Goal: Information Seeking & Learning: Learn about a topic

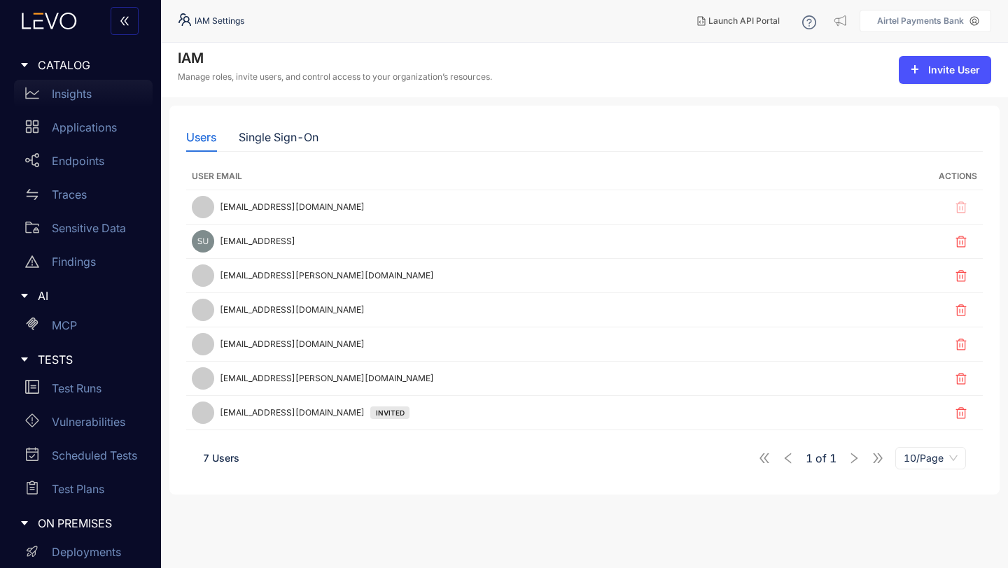
click at [69, 98] on p "Insights" at bounding box center [72, 93] width 40 height 13
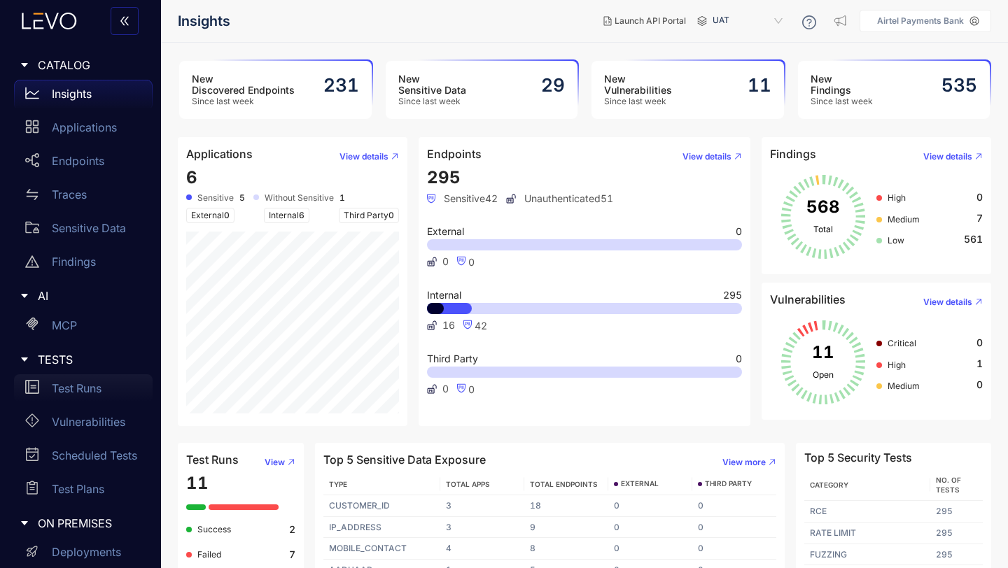
click at [84, 394] on p "Test Runs" at bounding box center [77, 388] width 50 height 13
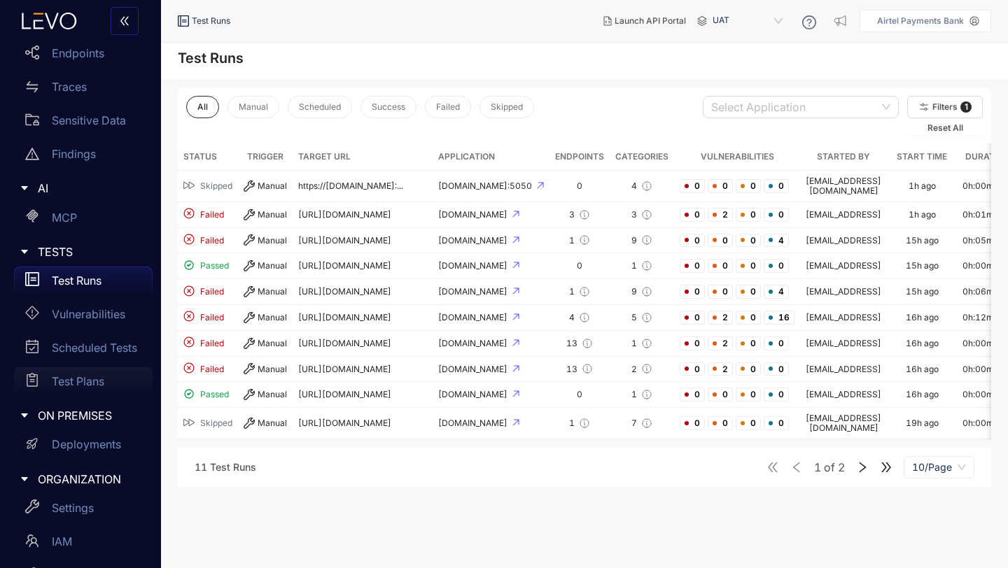
scroll to position [176, 0]
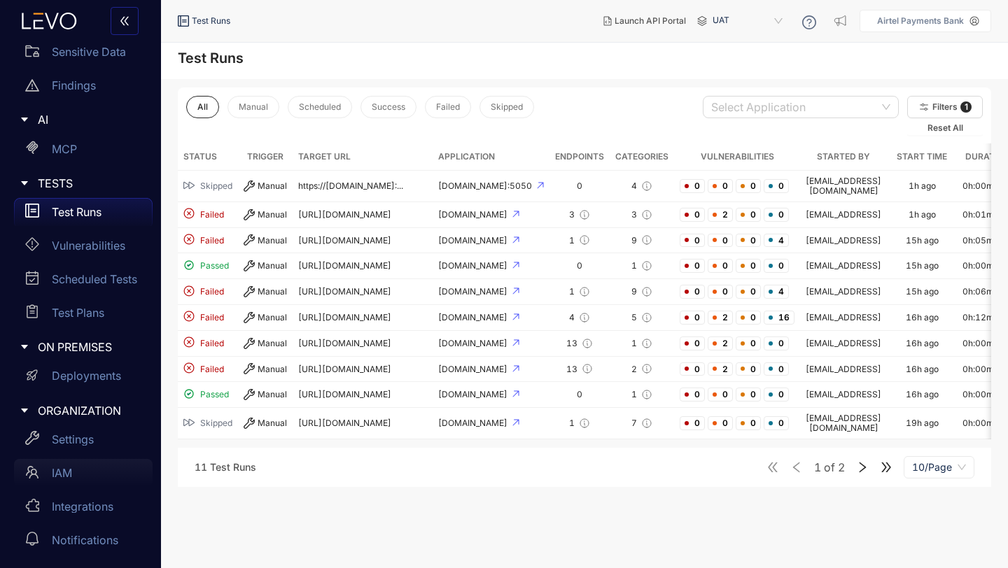
click at [63, 473] on p "IAM" at bounding box center [62, 473] width 20 height 13
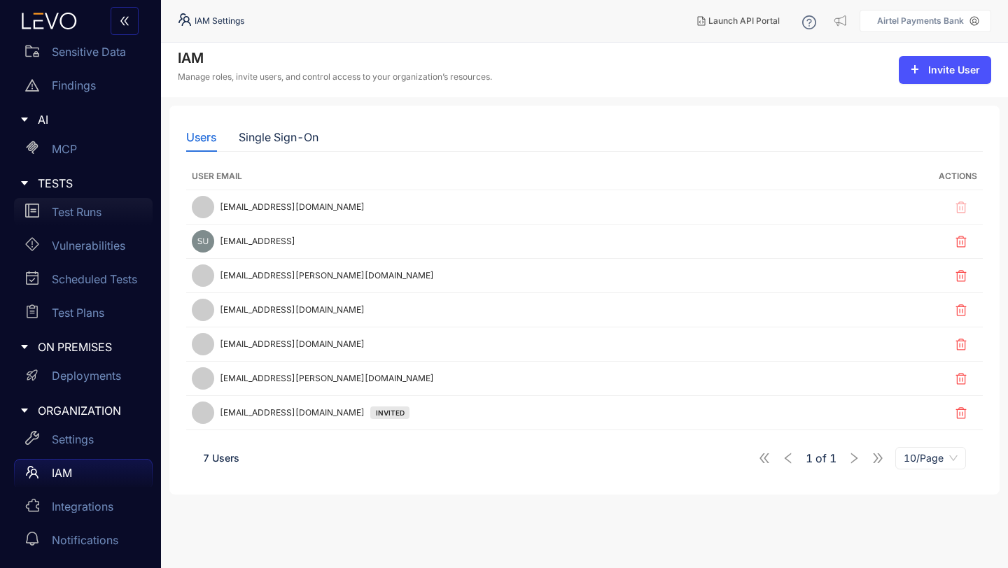
click at [79, 212] on p "Test Runs" at bounding box center [77, 212] width 50 height 13
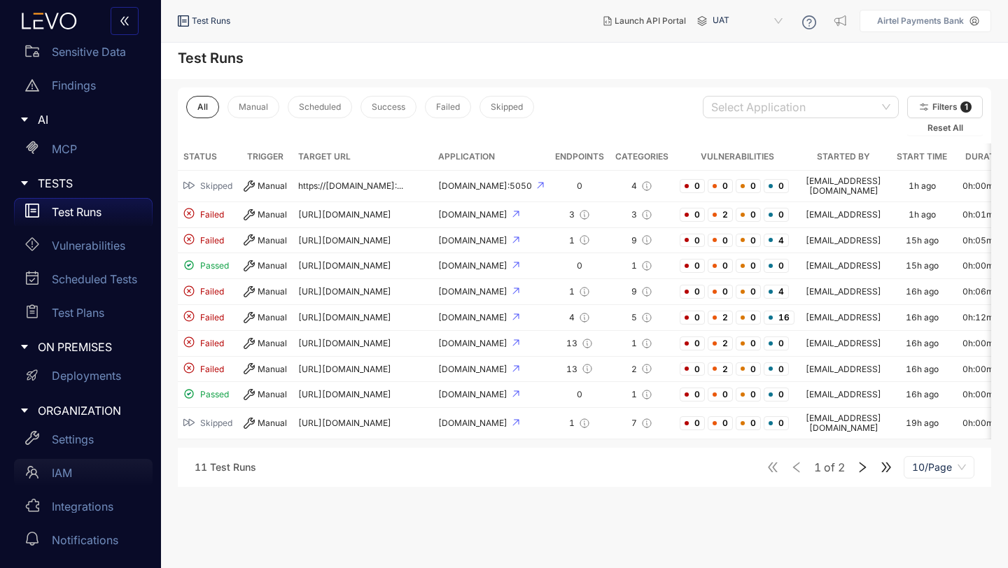
click at [61, 470] on p "IAM" at bounding box center [62, 473] width 20 height 13
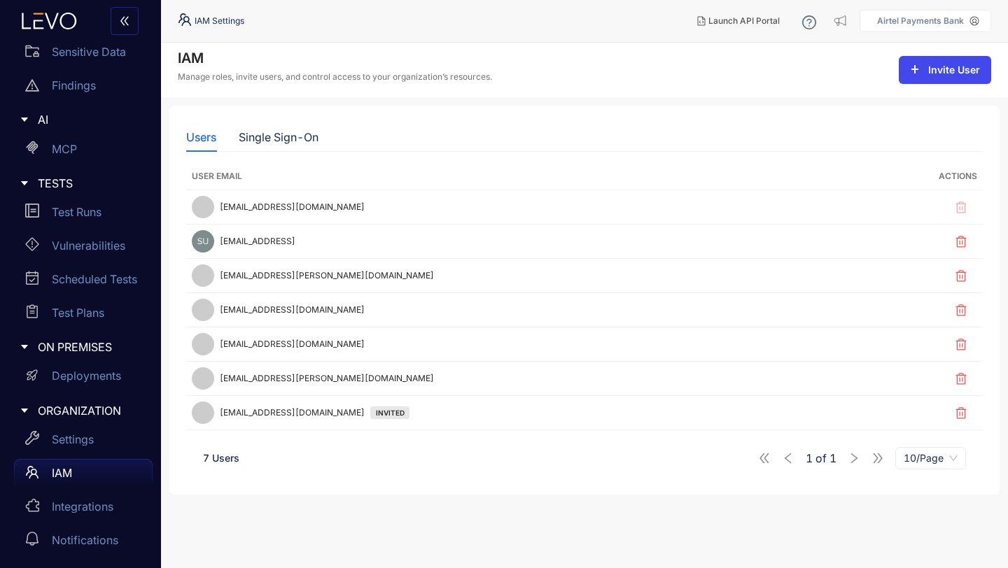
click at [952, 74] on span "Invite User" at bounding box center [954, 69] width 52 height 11
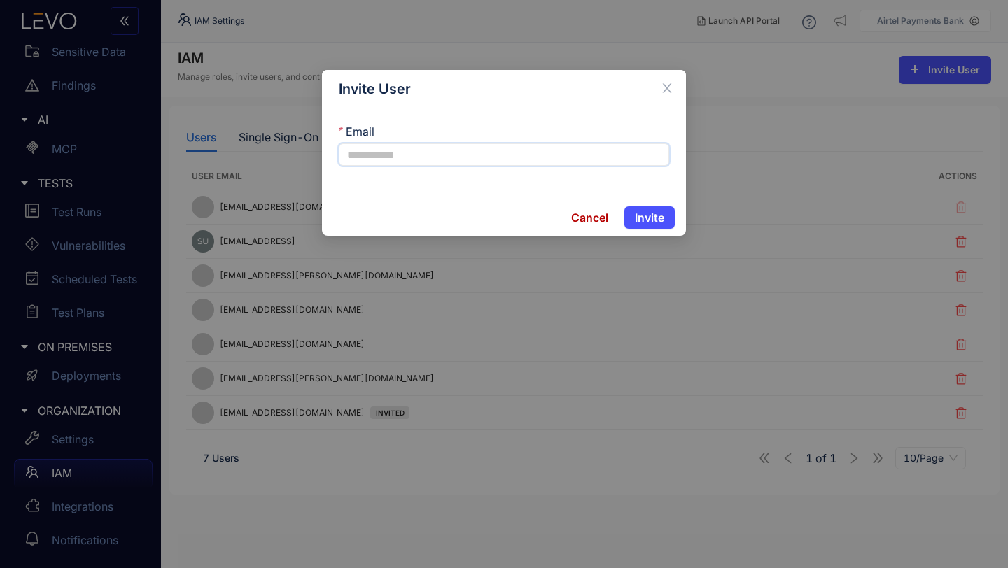
click at [416, 162] on input "Email" at bounding box center [504, 154] width 330 height 22
type input "*"
paste input "**********"
type input "**********"
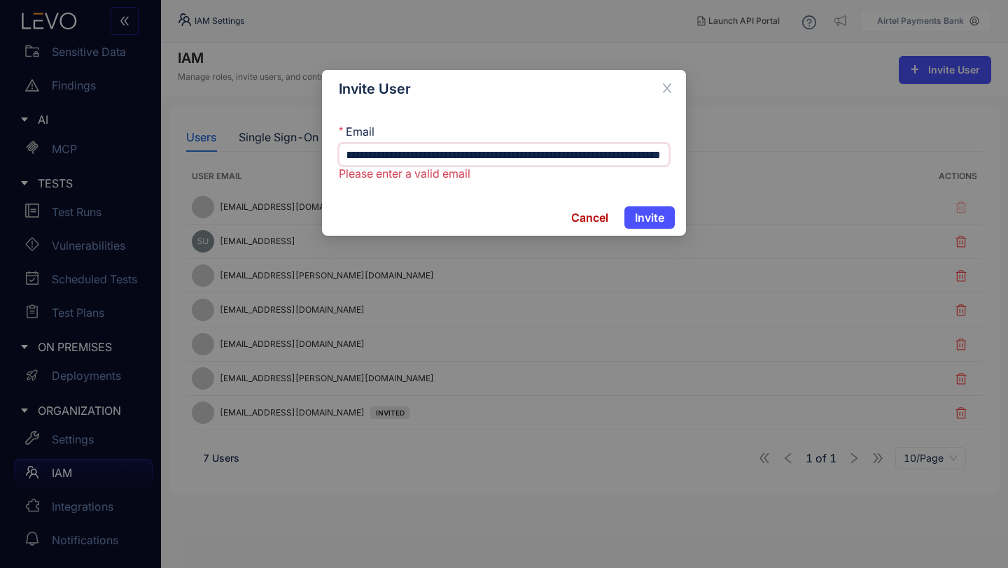
click at [555, 155] on input "**********" at bounding box center [504, 154] width 330 height 22
paste input "**********"
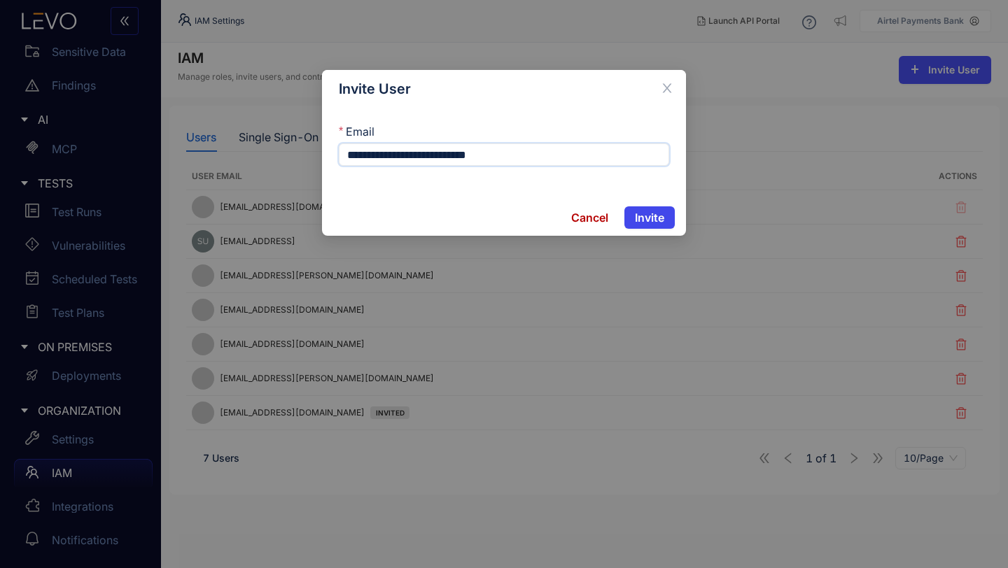
type input "**********"
click at [649, 215] on span "Invite" at bounding box center [649, 217] width 29 height 13
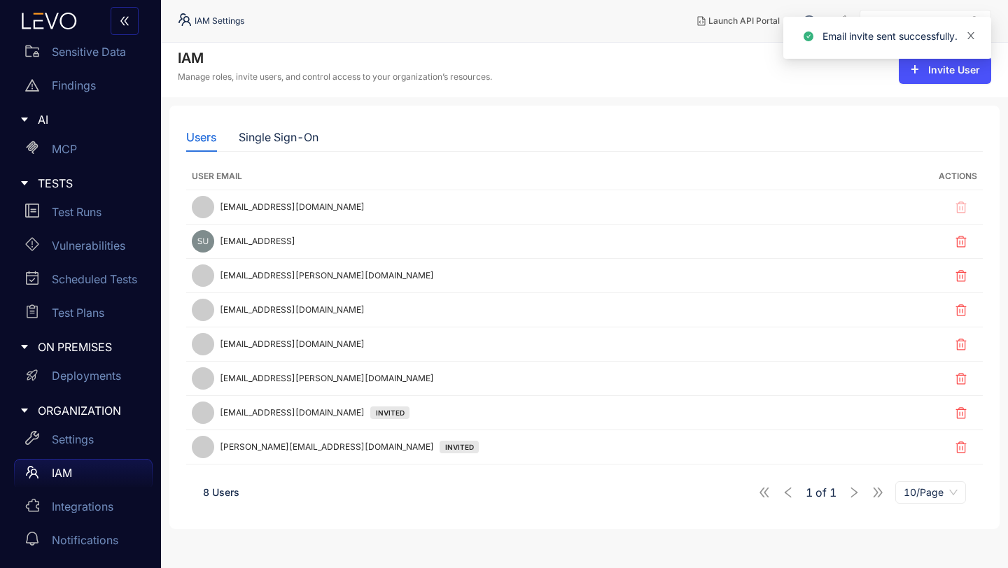
click at [970, 36] on icon "close" at bounding box center [971, 36] width 10 height 10
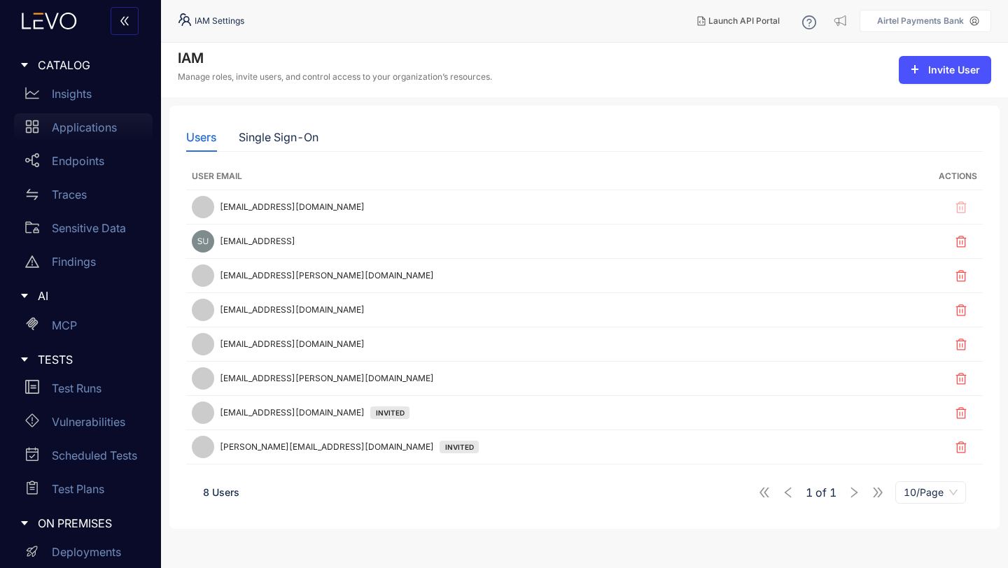
click at [76, 129] on p "Applications" at bounding box center [84, 127] width 65 height 13
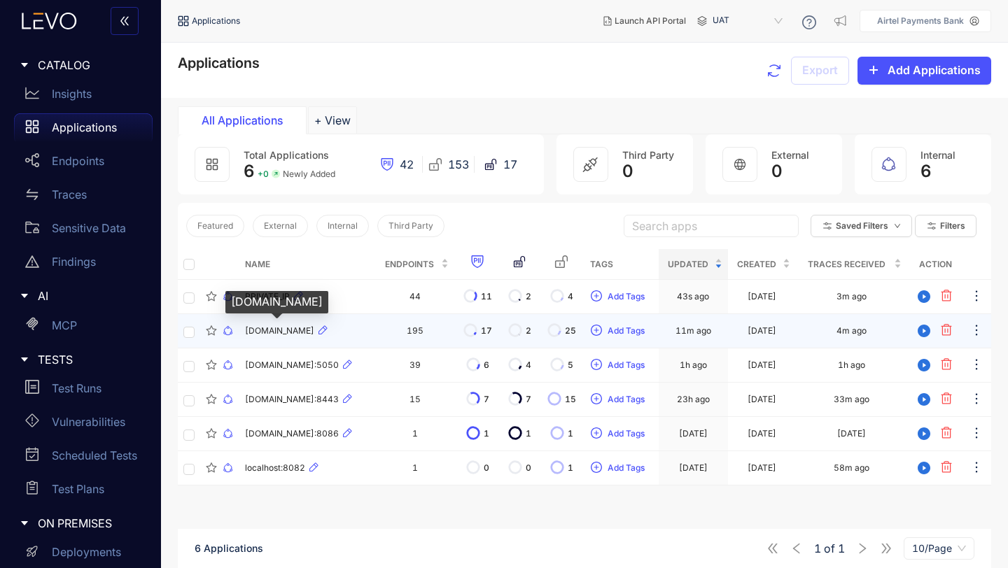
click at [288, 330] on span "[DOMAIN_NAME]" at bounding box center [279, 331] width 69 height 10
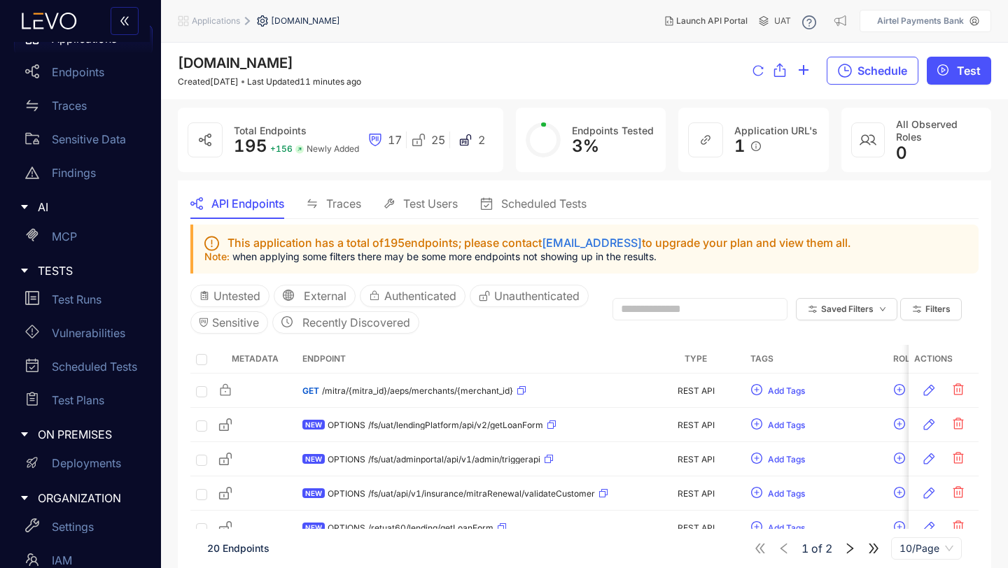
scroll to position [106, 0]
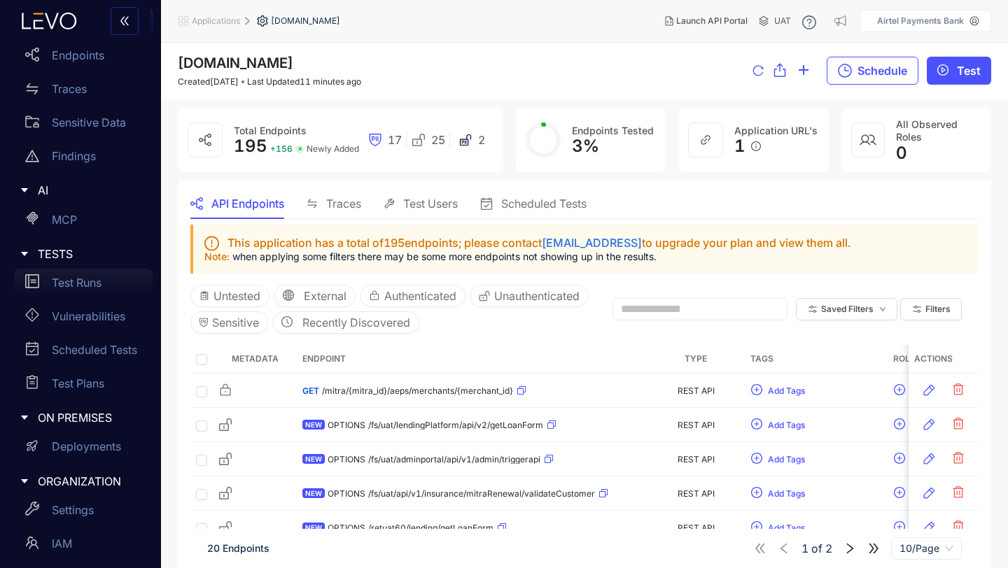
click at [82, 276] on p "Test Runs" at bounding box center [77, 282] width 50 height 13
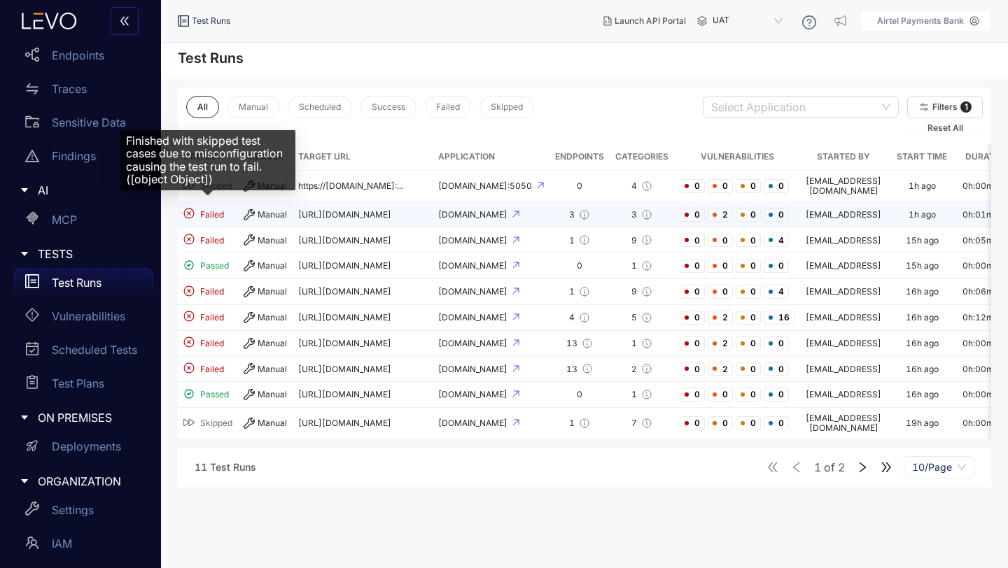
click at [218, 211] on span "Failed" at bounding box center [212, 215] width 24 height 10
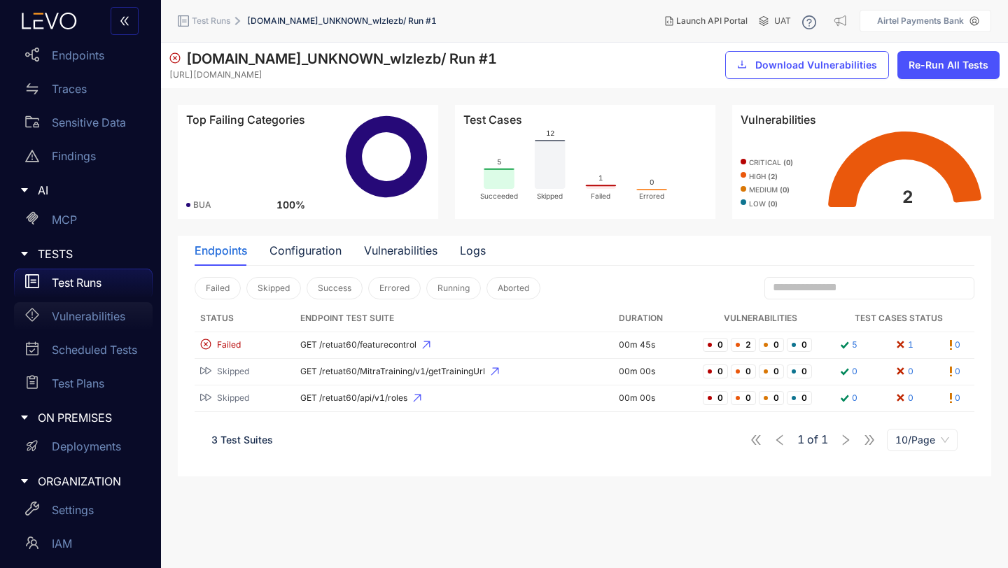
click at [83, 318] on p "Vulnerabilities" at bounding box center [88, 316] width 73 height 13
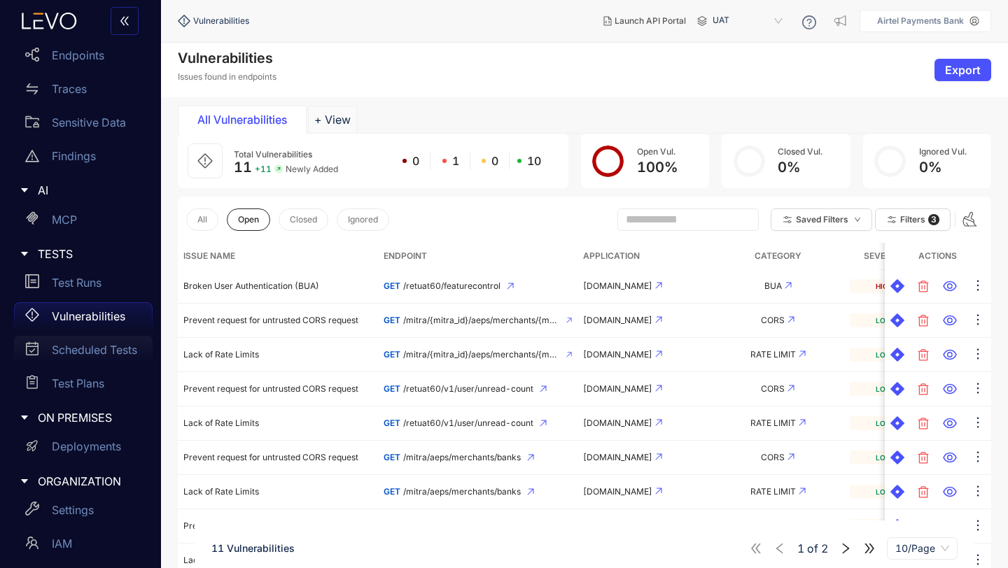
click at [94, 351] on p "Scheduled Tests" at bounding box center [94, 350] width 85 height 13
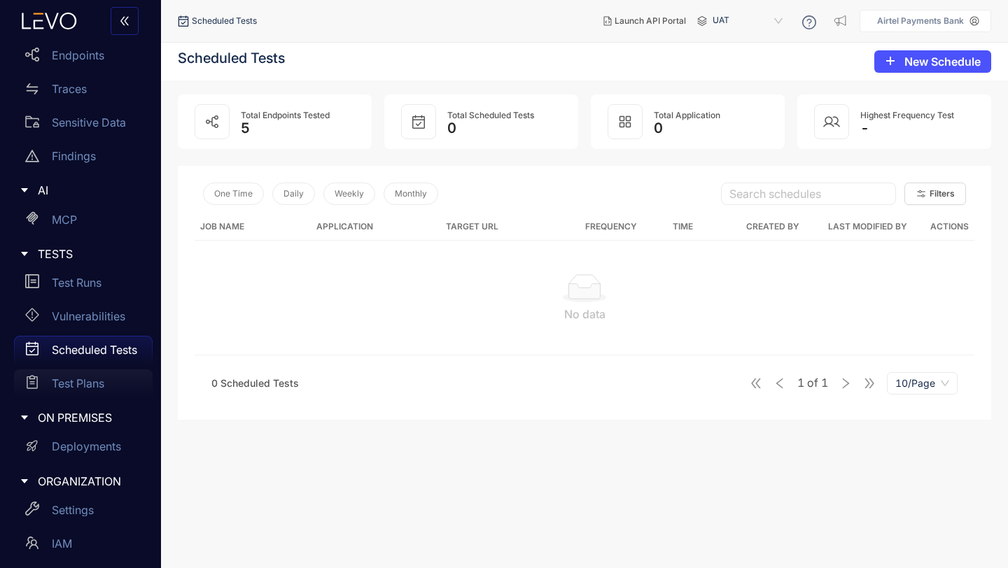
click at [85, 380] on p "Test Plans" at bounding box center [78, 383] width 52 height 13
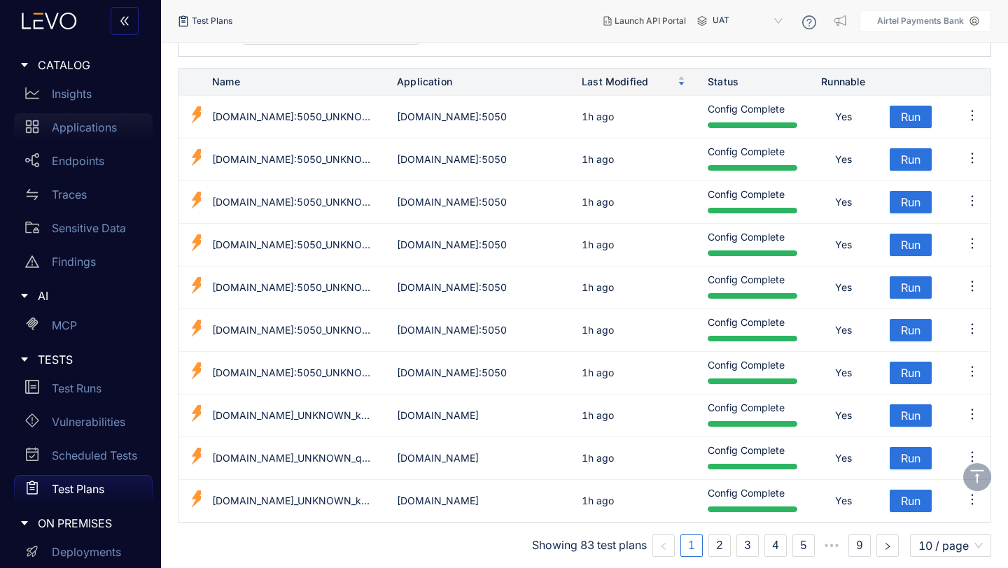
click at [69, 132] on p "Applications" at bounding box center [84, 127] width 65 height 13
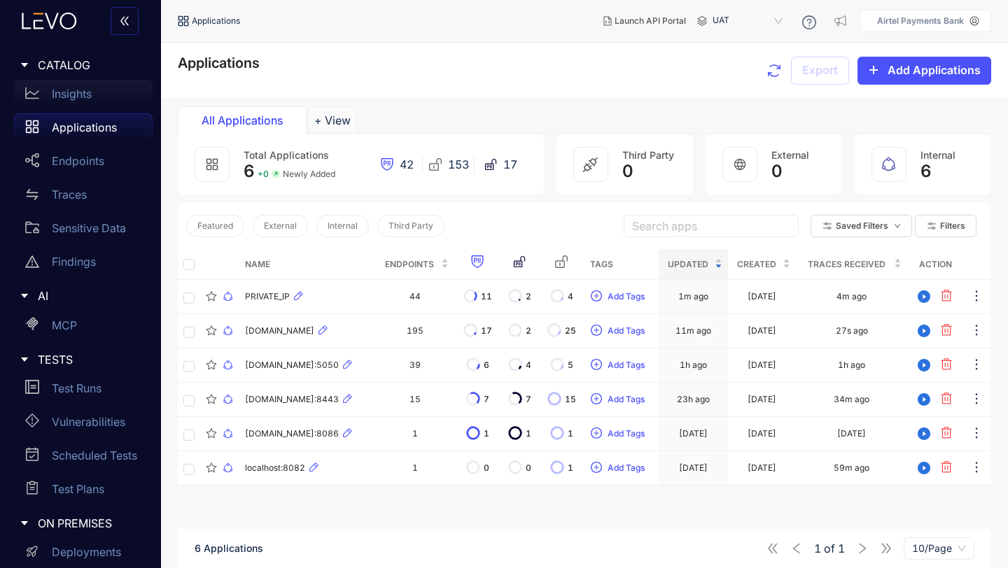
click at [81, 97] on p "Insights" at bounding box center [72, 93] width 40 height 13
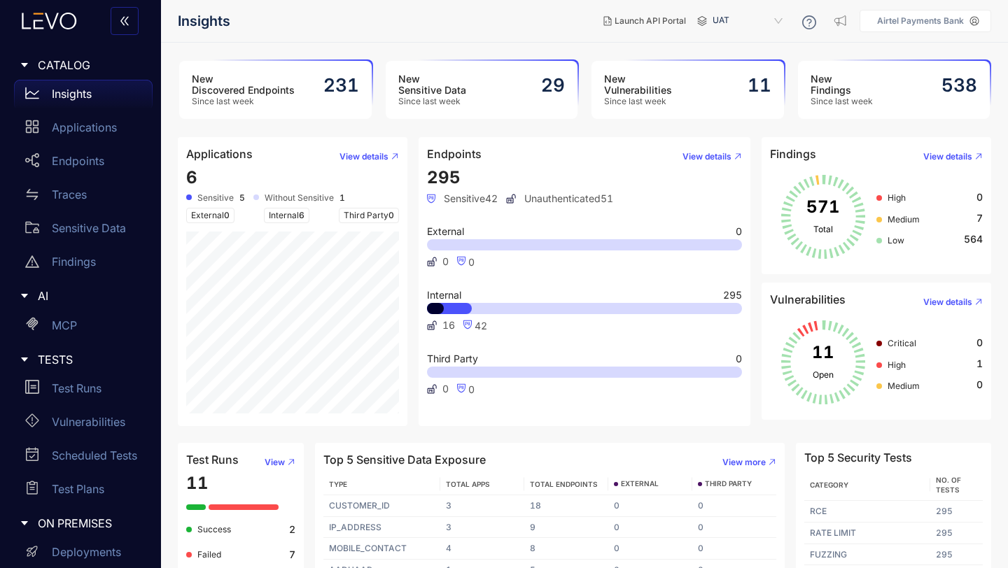
scroll to position [49, 0]
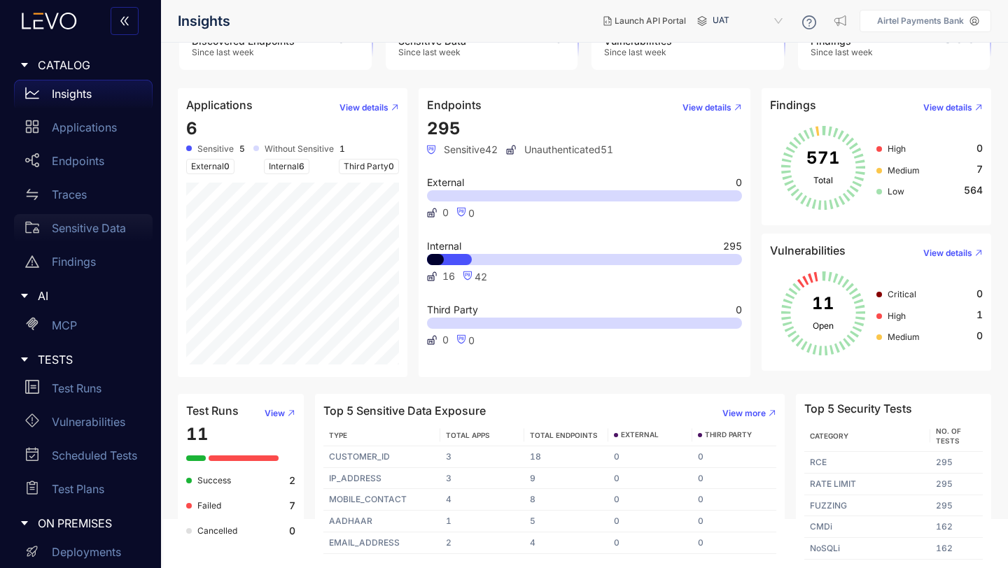
click at [87, 230] on p "Sensitive Data" at bounding box center [89, 228] width 74 height 13
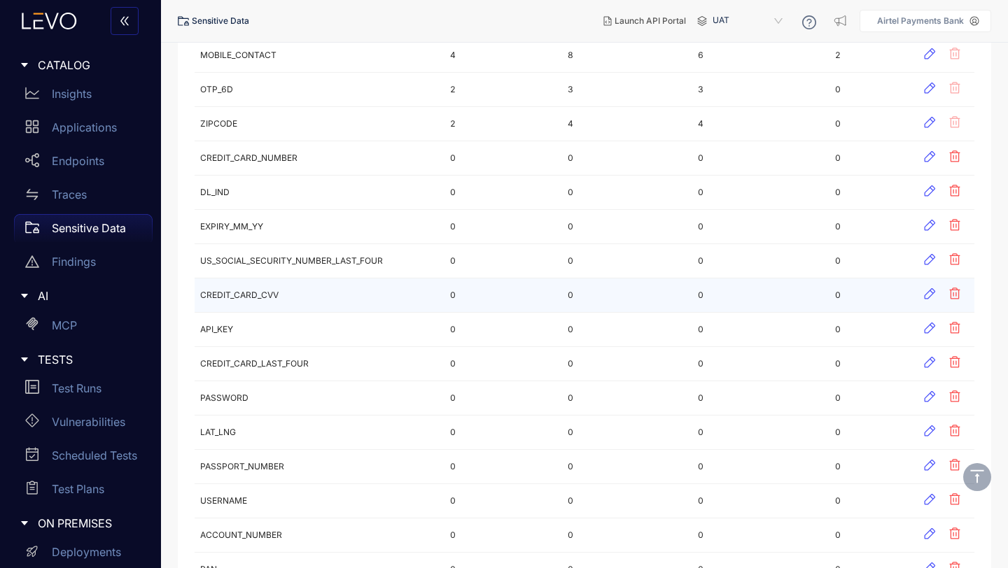
scroll to position [474, 0]
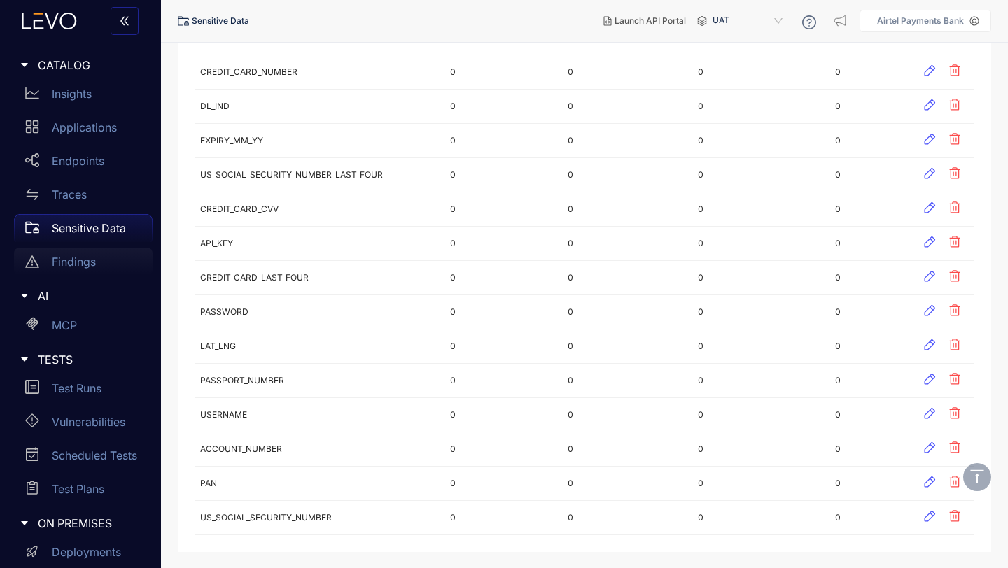
click at [85, 262] on p "Findings" at bounding box center [74, 261] width 44 height 13
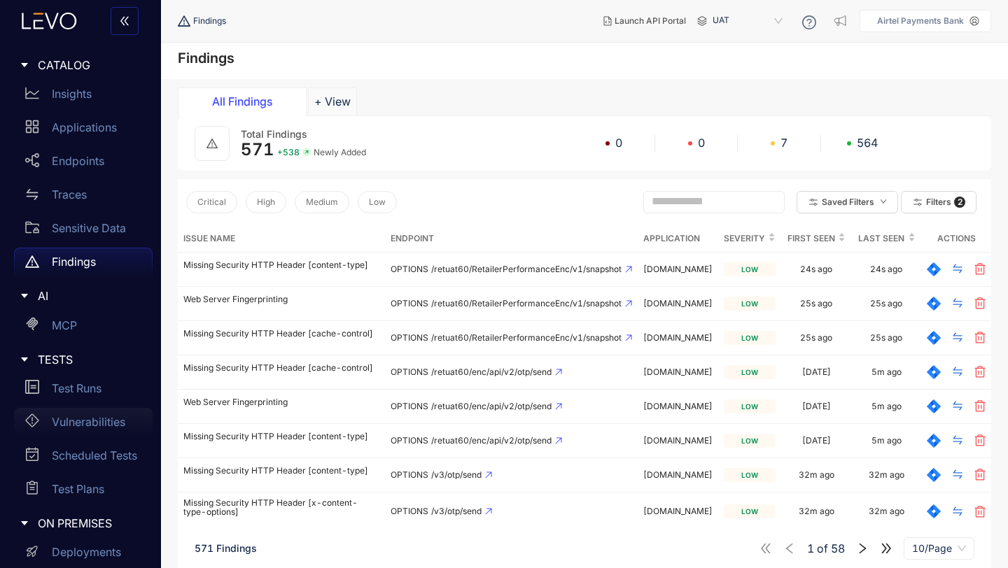
click at [90, 417] on p "Vulnerabilities" at bounding box center [88, 422] width 73 height 13
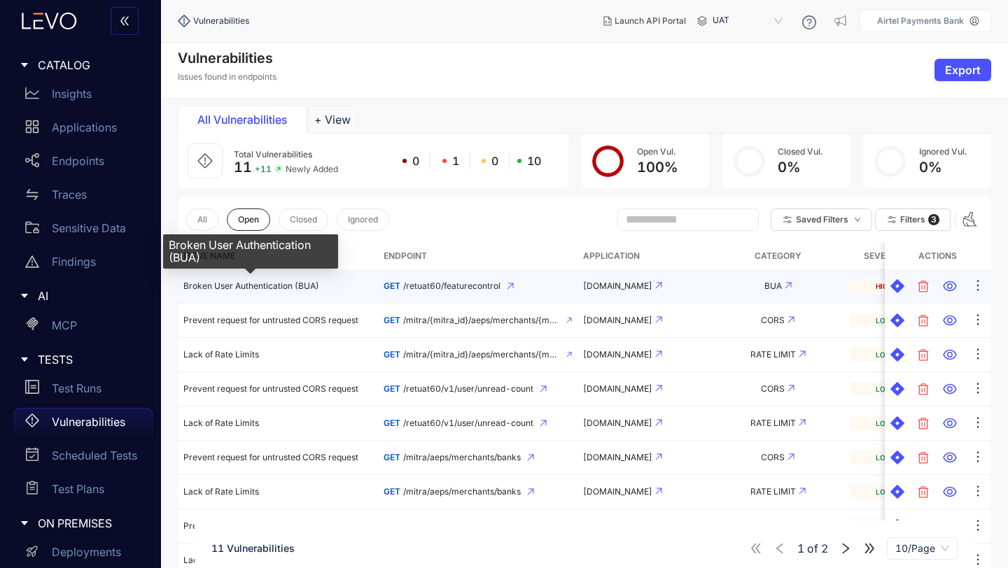
click at [281, 288] on span "Broken User Authentication (BUA)" at bounding box center [251, 286] width 136 height 10
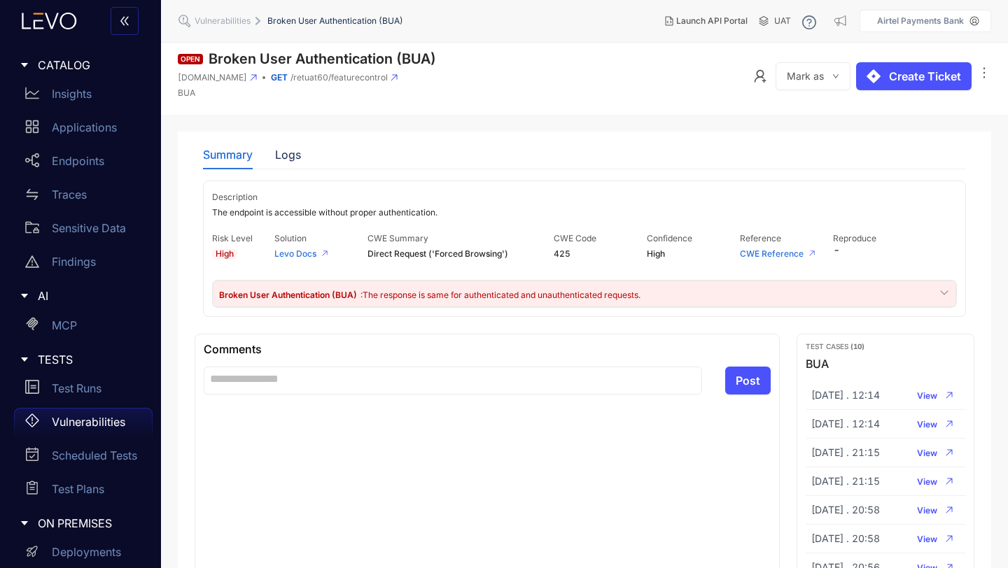
click at [530, 295] on span ": The response is same for authenticated and unauthenticated requests." at bounding box center [500, 295] width 280 height 10
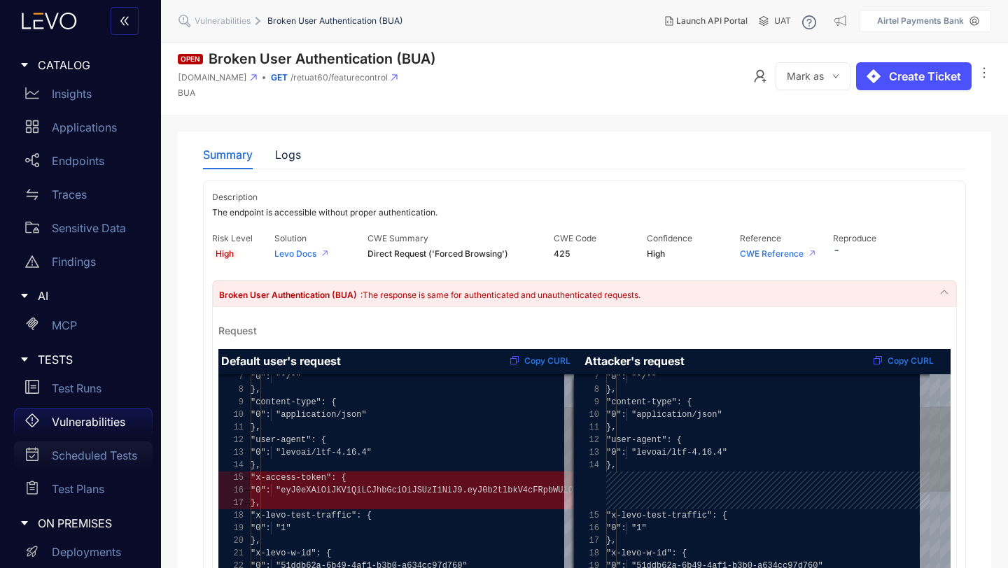
click at [80, 456] on p "Scheduled Tests" at bounding box center [94, 455] width 85 height 13
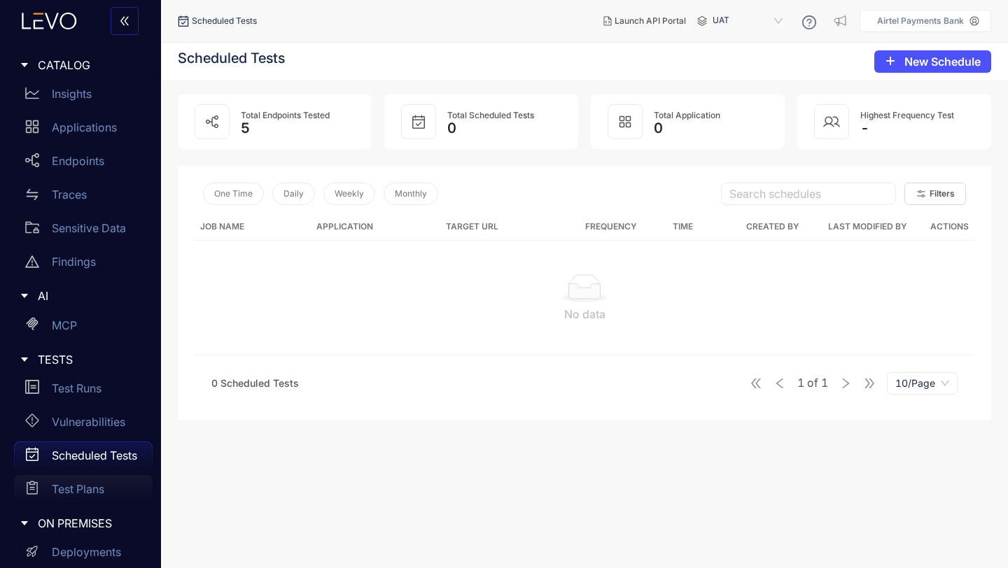
click at [80, 485] on p "Test Plans" at bounding box center [78, 489] width 52 height 13
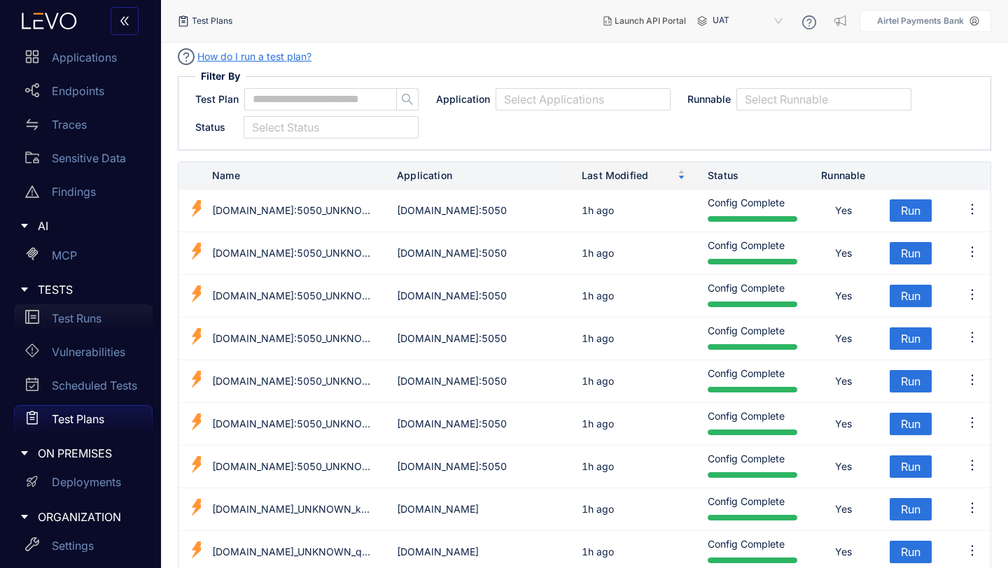
scroll to position [176, 0]
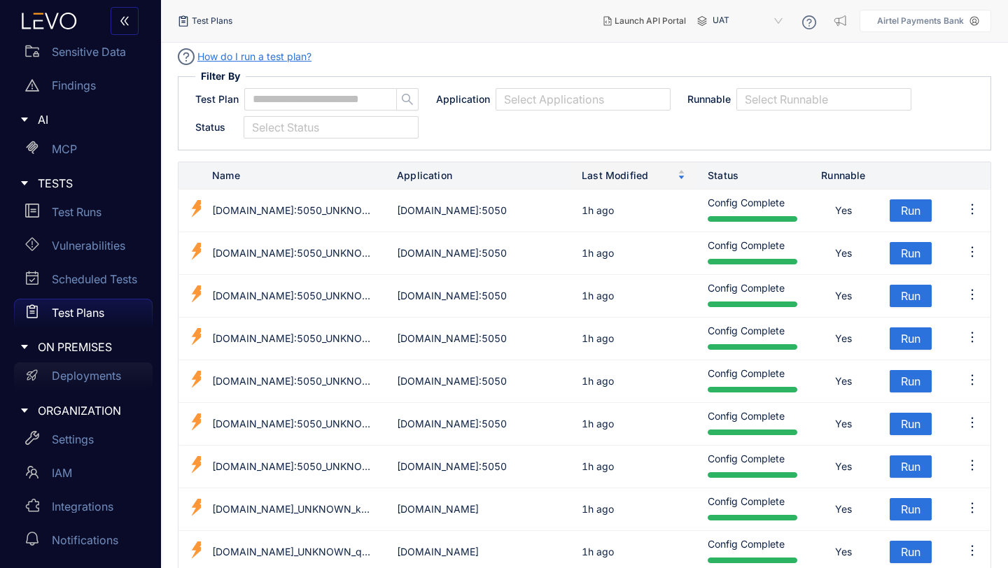
click at [89, 380] on p "Deployments" at bounding box center [86, 376] width 69 height 13
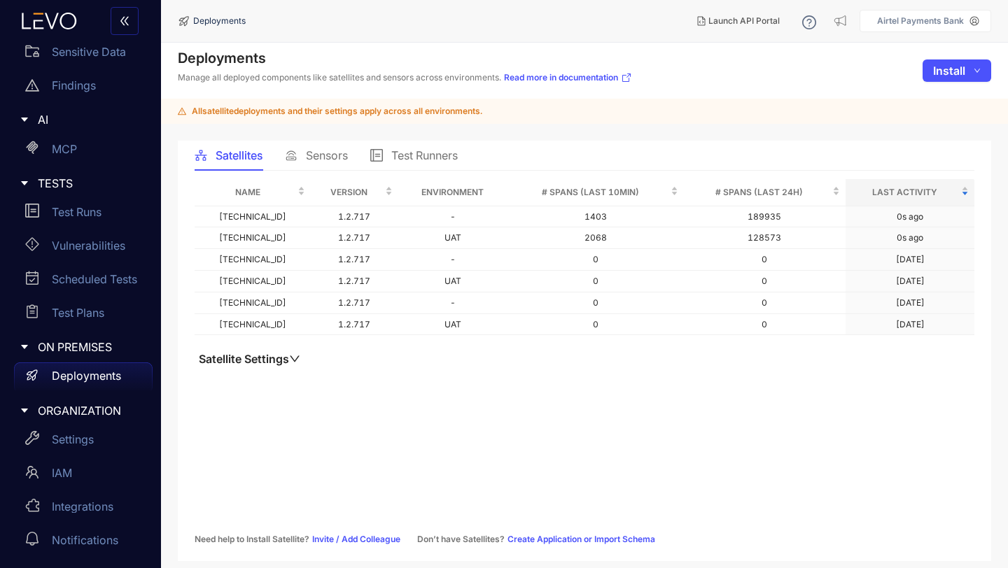
click at [322, 158] on span "Sensors" at bounding box center [327, 155] width 42 height 13
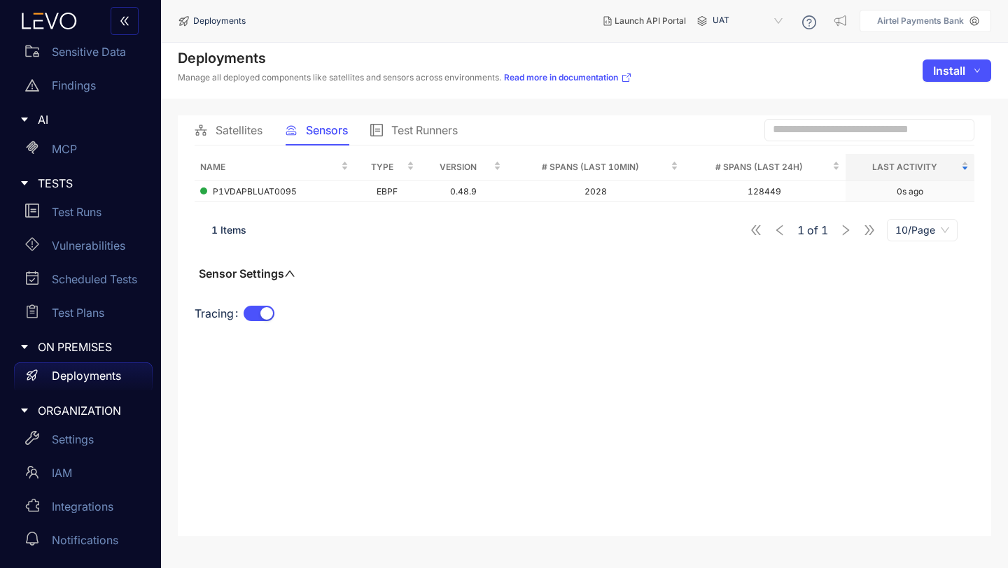
click at [436, 129] on span "Test Runners" at bounding box center [424, 130] width 66 height 13
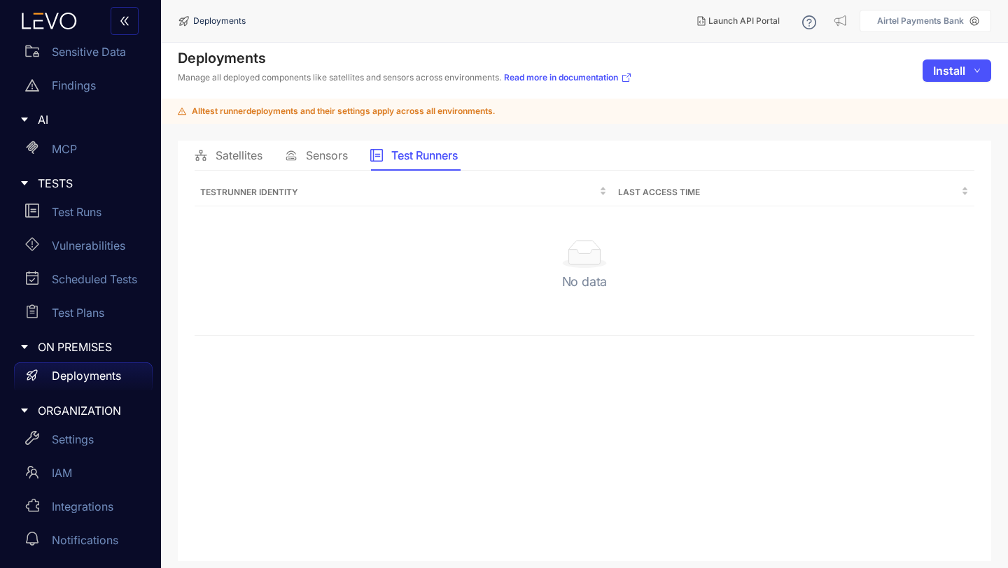
click at [332, 157] on span "Sensors" at bounding box center [327, 155] width 42 height 13
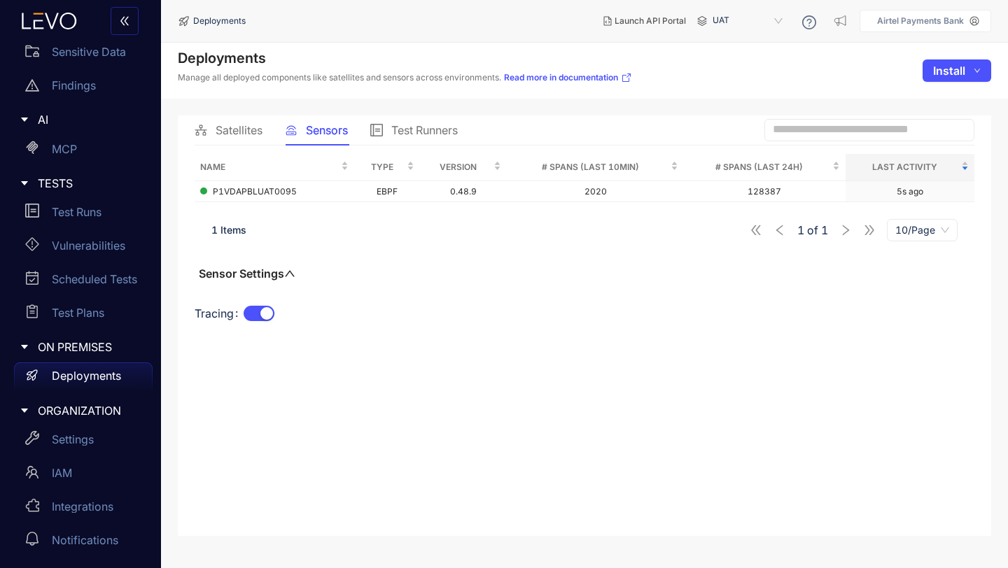
click at [248, 133] on span "Satellites" at bounding box center [239, 130] width 47 height 13
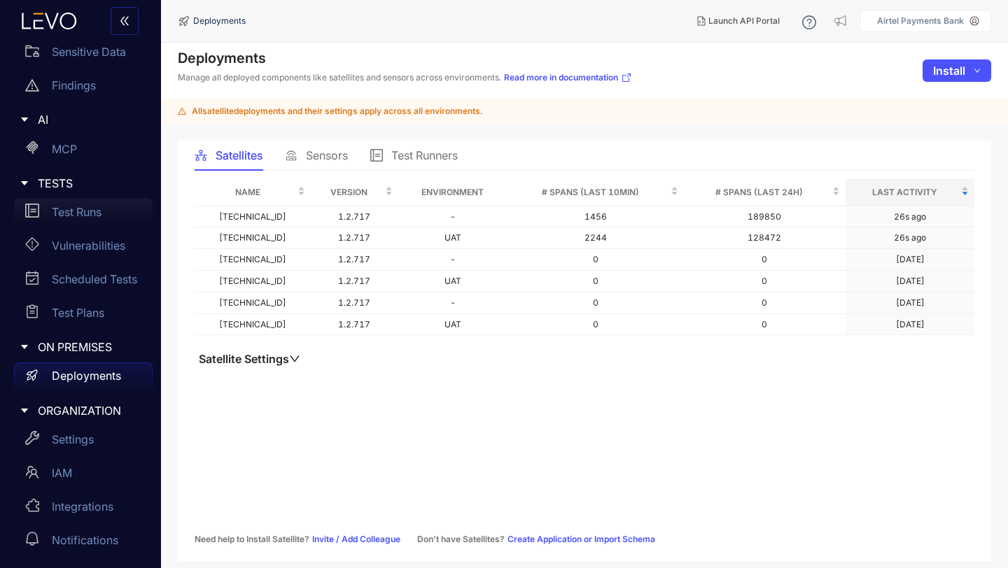
click at [74, 213] on p "Test Runs" at bounding box center [77, 212] width 50 height 13
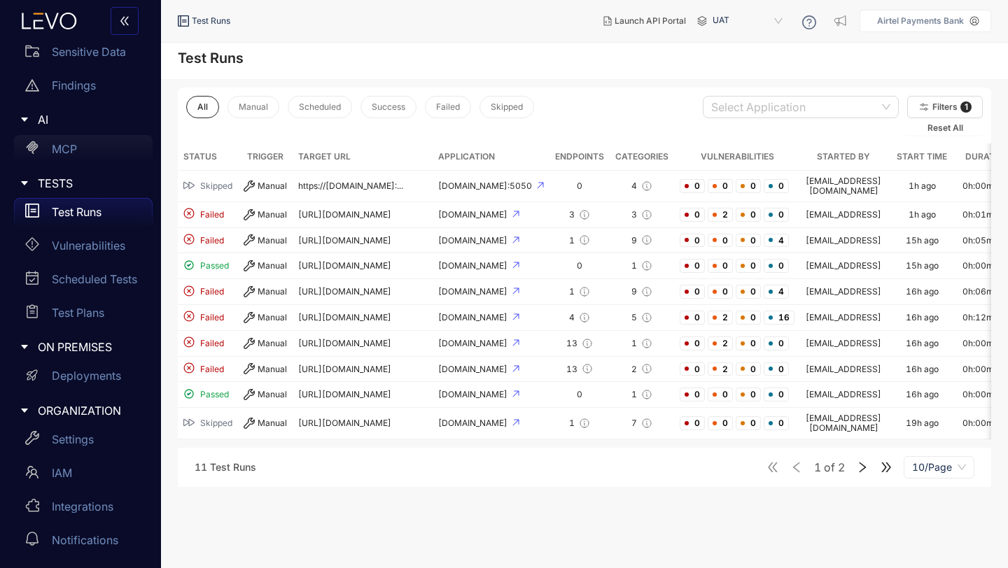
click at [69, 148] on p "MCP" at bounding box center [64, 149] width 25 height 13
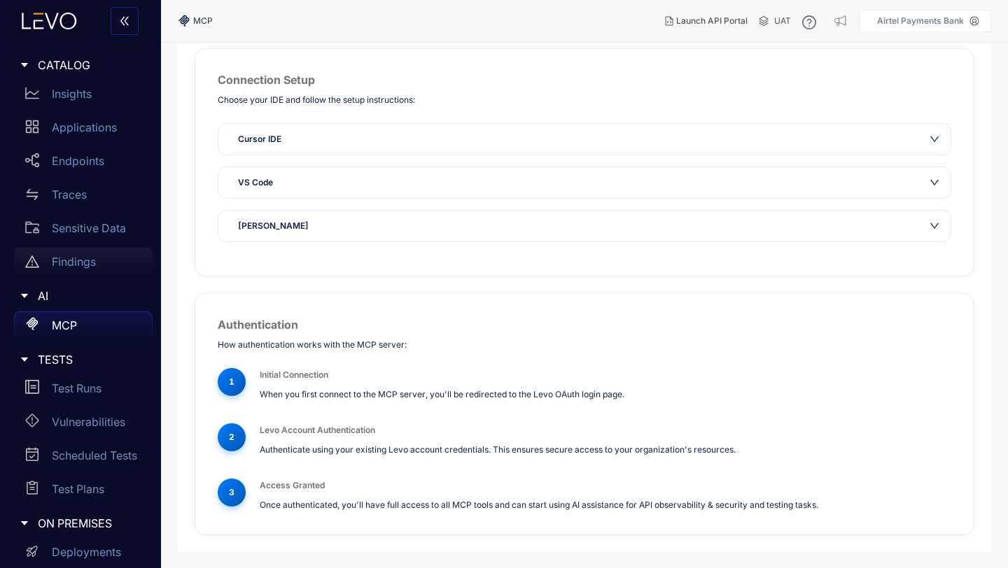
click at [73, 262] on p "Findings" at bounding box center [74, 261] width 44 height 13
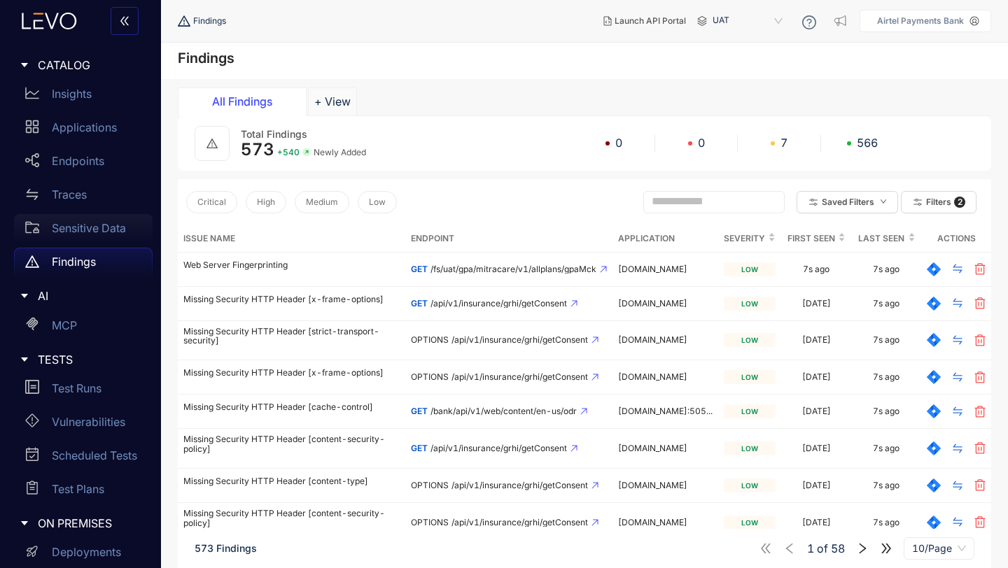
click at [78, 230] on p "Sensitive Data" at bounding box center [89, 228] width 74 height 13
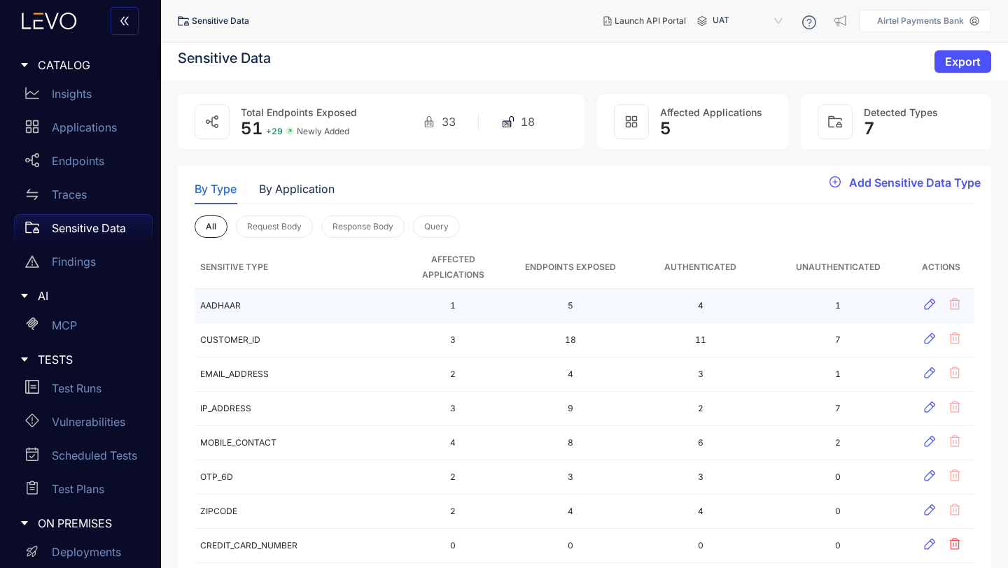
click at [219, 304] on td "AADHAAR" at bounding box center [296, 306] width 203 height 34
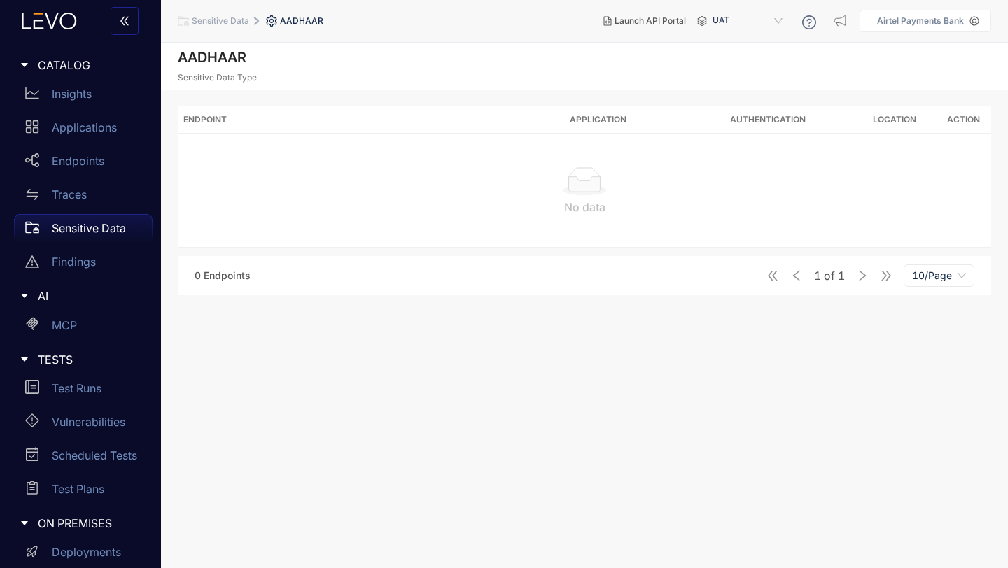
click at [79, 227] on p "Sensitive Data" at bounding box center [89, 228] width 74 height 13
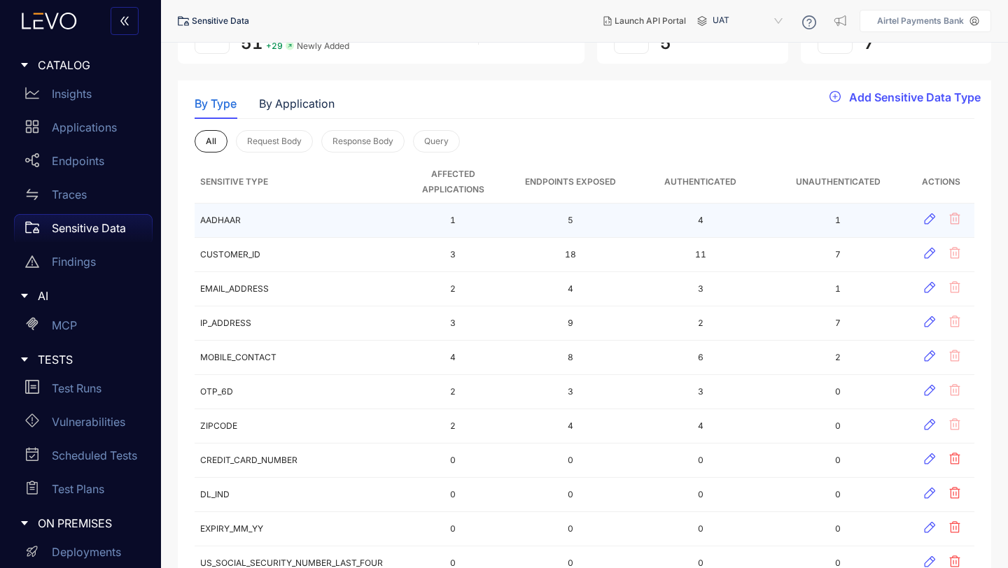
scroll to position [88, 0]
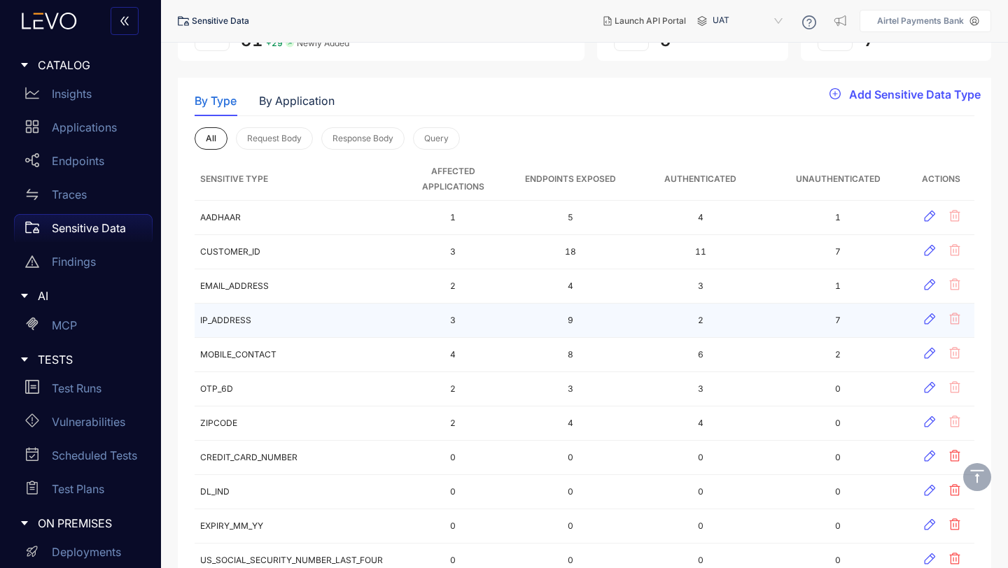
click at [250, 312] on td "IP_ADDRESS" at bounding box center [296, 321] width 203 height 34
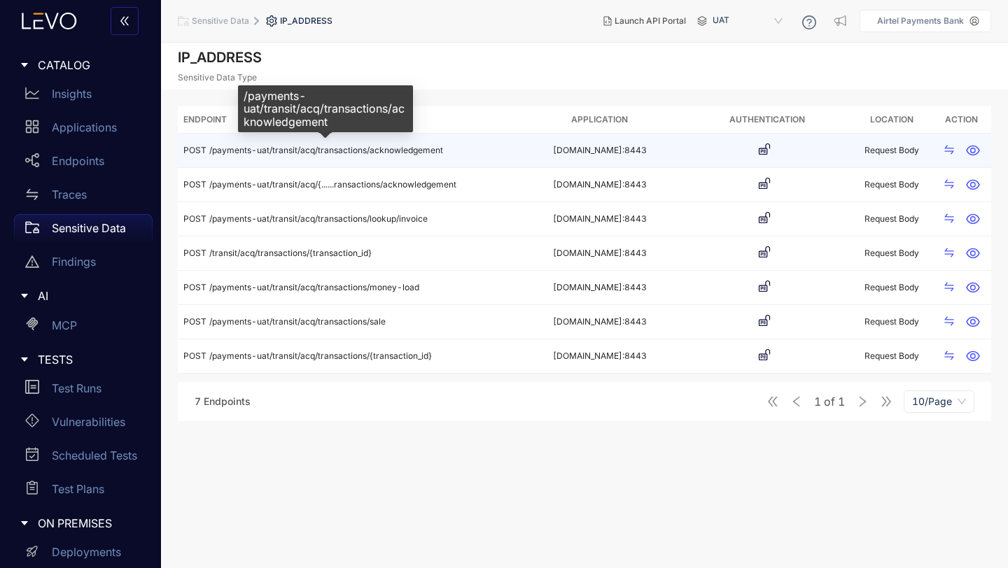
click at [321, 152] on span "/payments-uat/transit/acq/transactions/acknowledgement" at bounding box center [326, 150] width 234 height 10
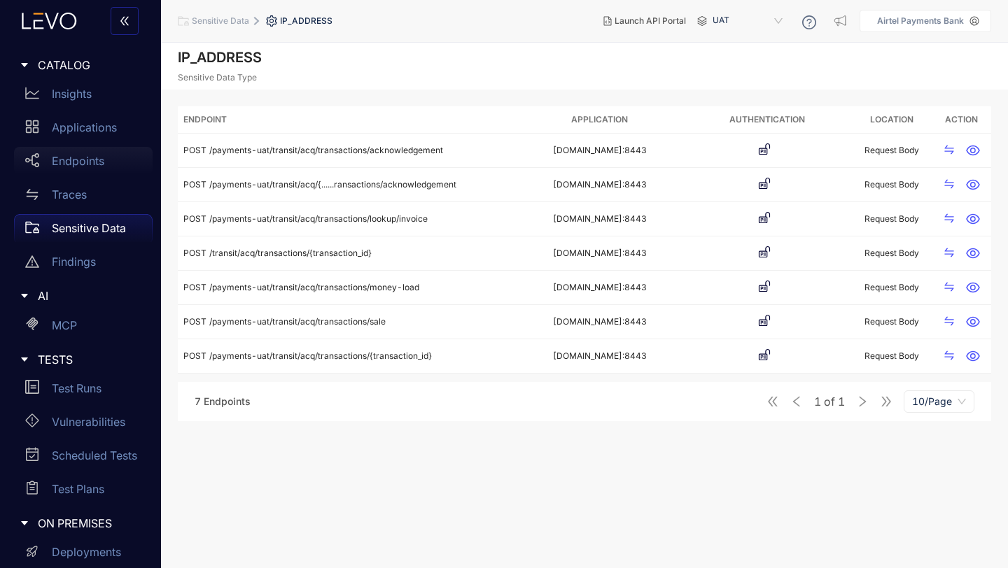
click at [64, 164] on p "Endpoints" at bounding box center [78, 161] width 52 height 13
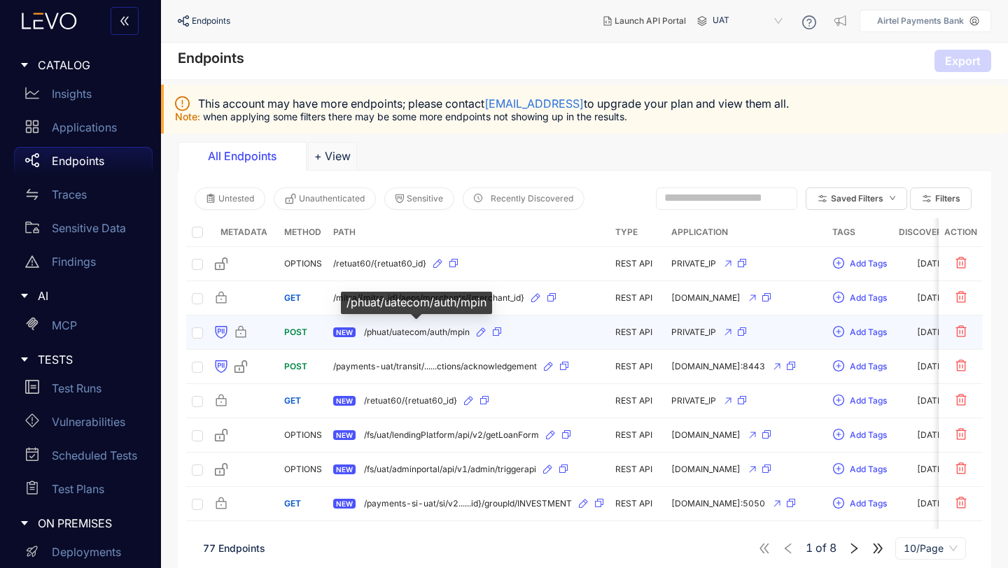
click at [400, 332] on span "/phuat/uatecom/auth/mpin" at bounding box center [417, 333] width 106 height 10
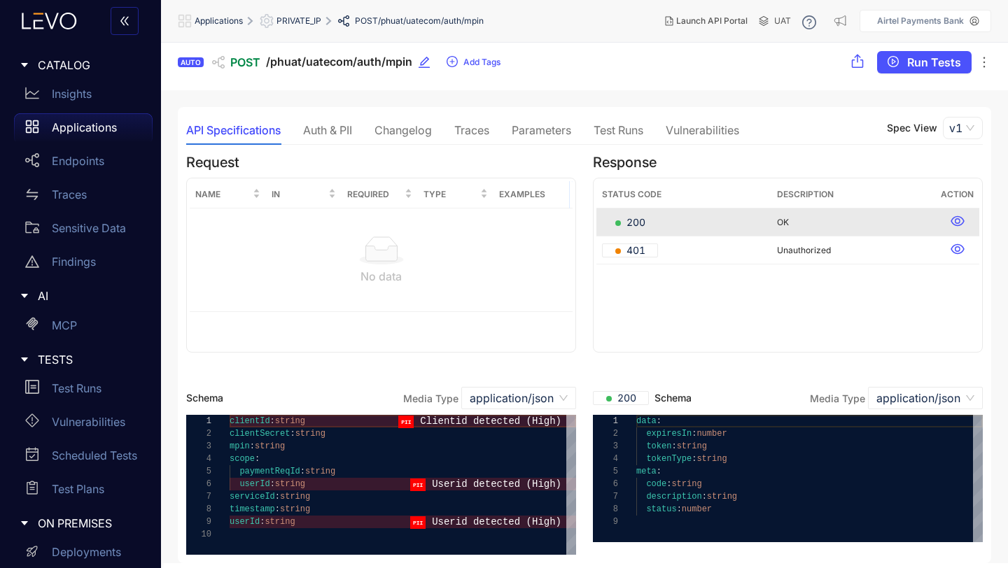
scroll to position [10, 0]
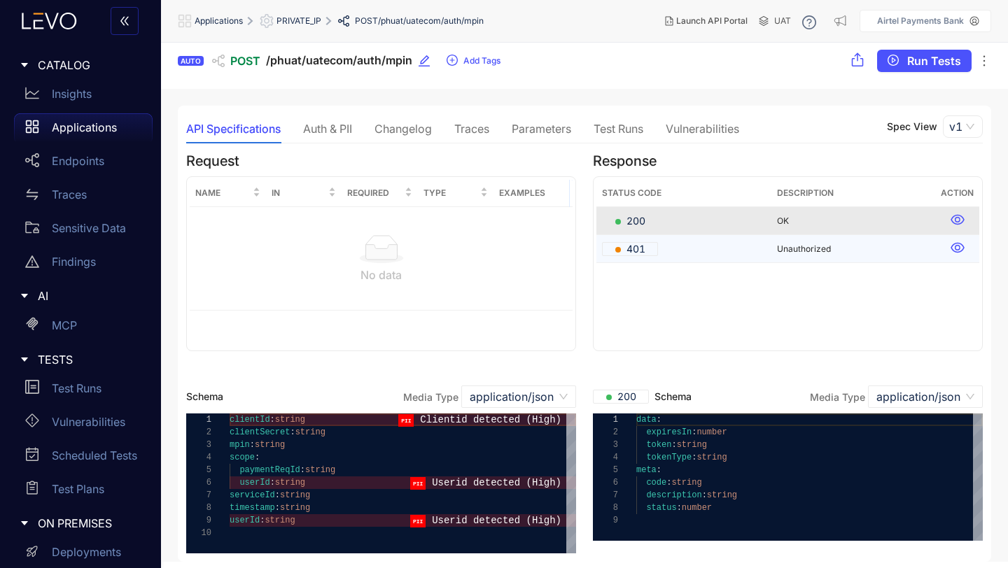
click at [644, 248] on span "401" at bounding box center [630, 249] width 30 height 14
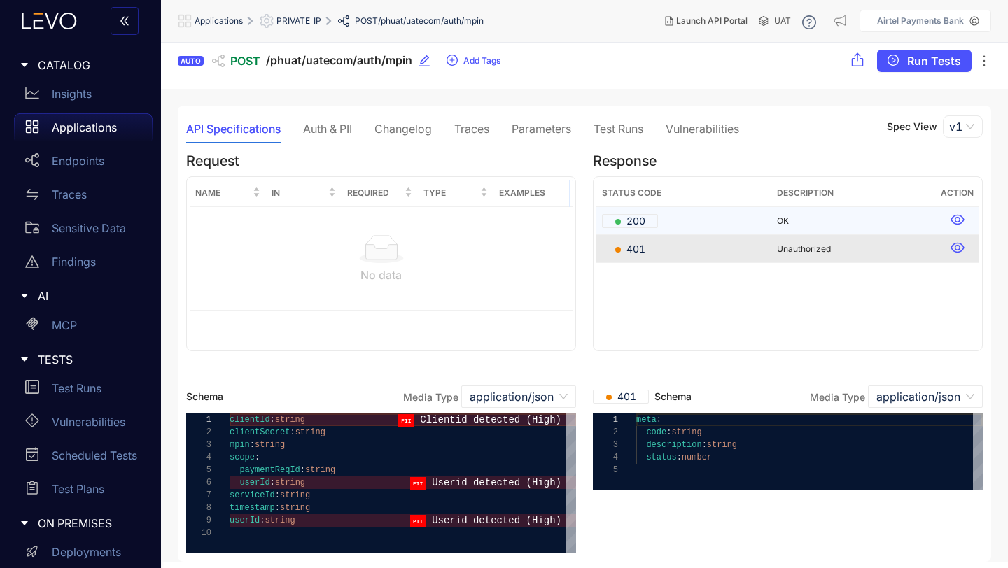
click at [646, 224] on div "200" at bounding box center [630, 221] width 56 height 14
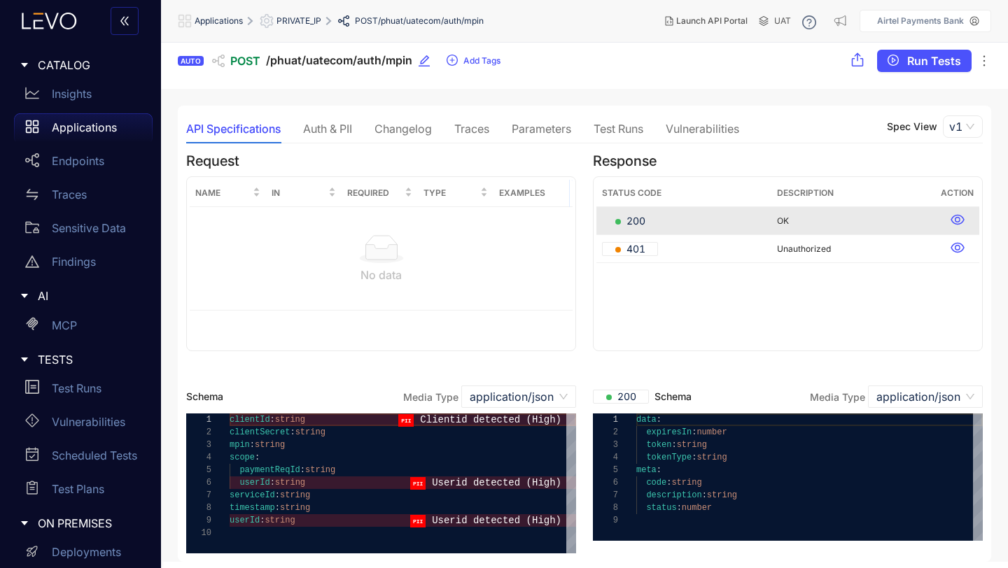
scroll to position [0, 0]
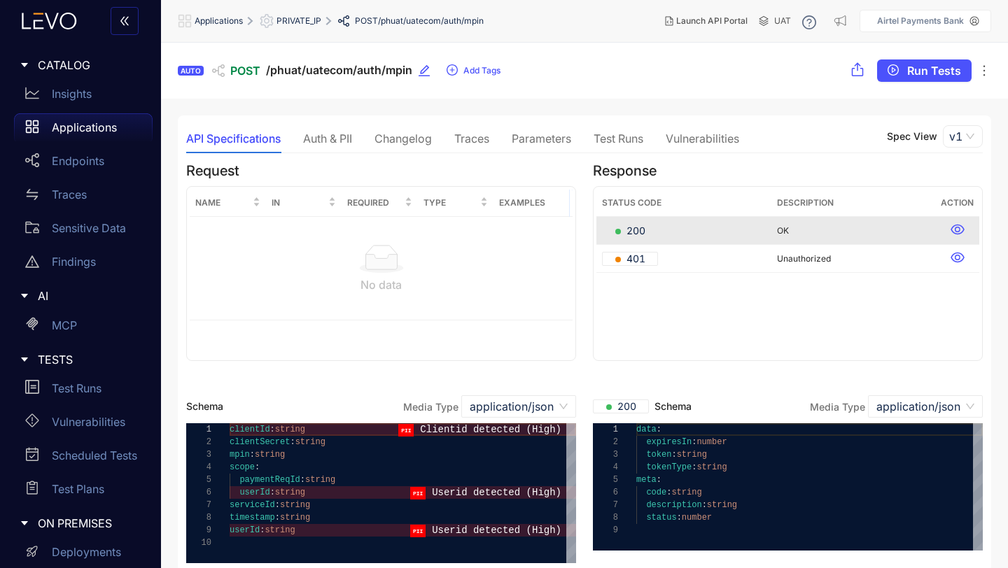
click at [340, 140] on div "Auth & PII" at bounding box center [327, 138] width 49 height 13
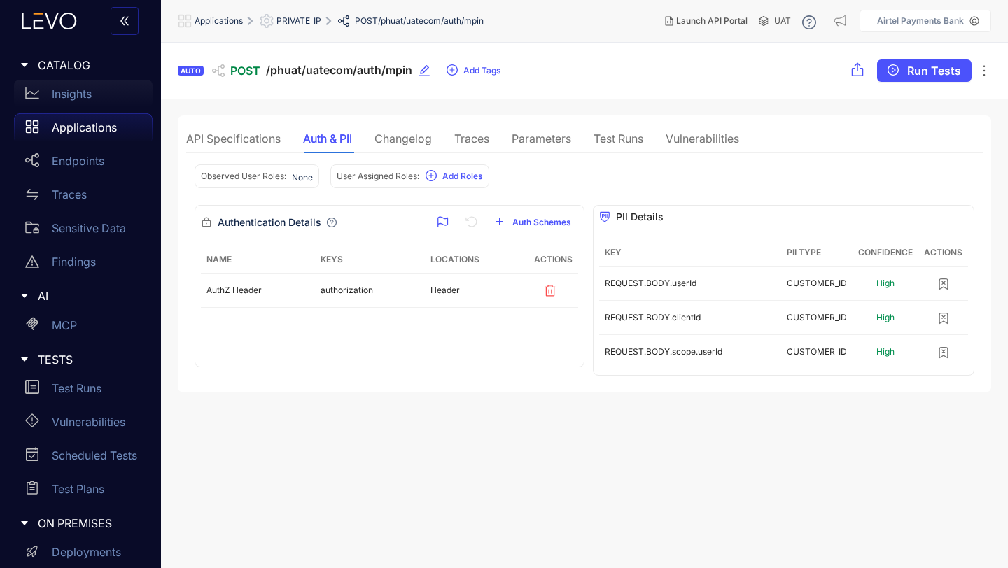
click at [86, 87] on div "Insights" at bounding box center [83, 94] width 139 height 28
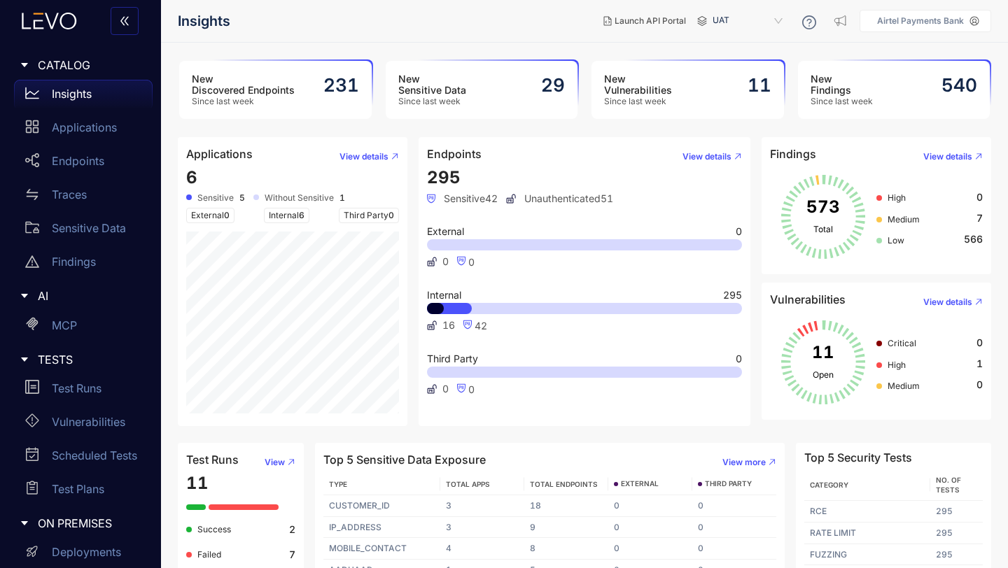
click at [837, 85] on h3 "New Findings" at bounding box center [841, 84] width 62 height 22
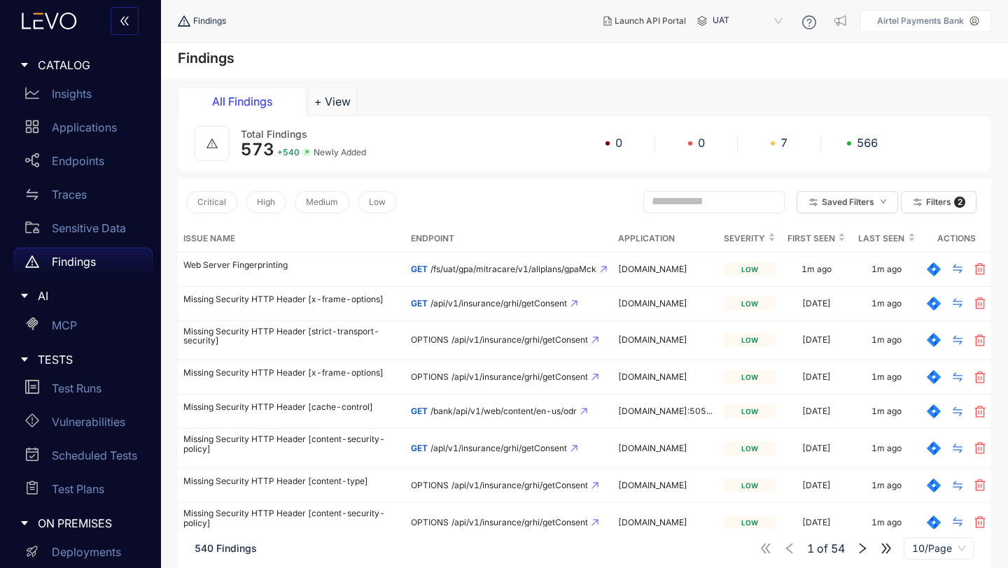
click at [862, 549] on icon "right" at bounding box center [862, 548] width 13 height 13
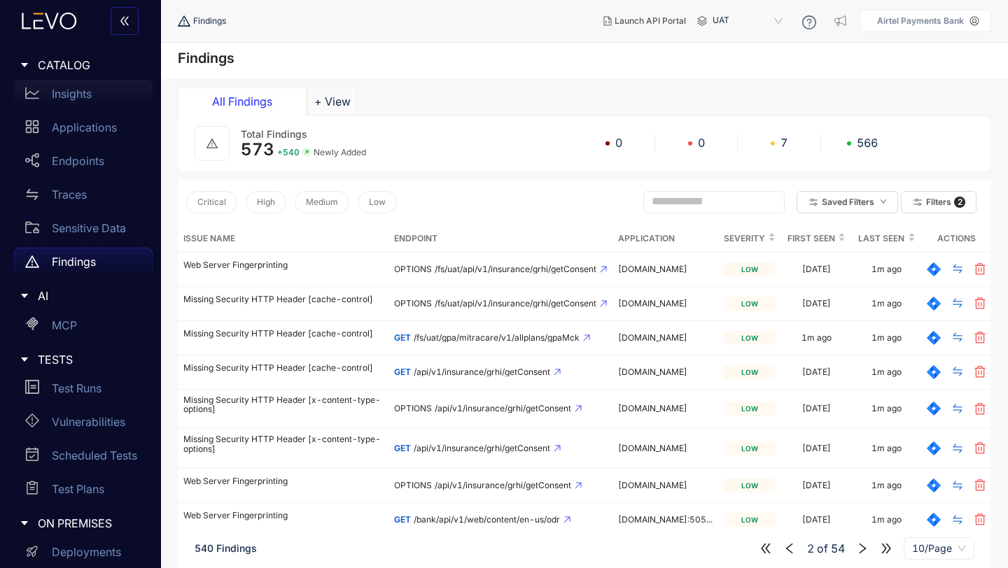
click at [75, 95] on p "Insights" at bounding box center [72, 93] width 40 height 13
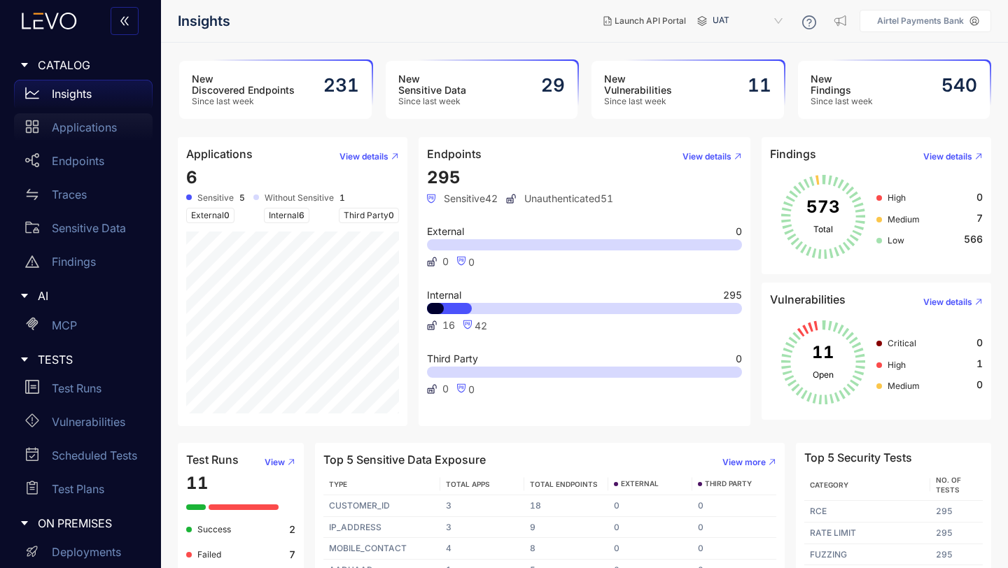
click at [78, 131] on p "Applications" at bounding box center [84, 127] width 65 height 13
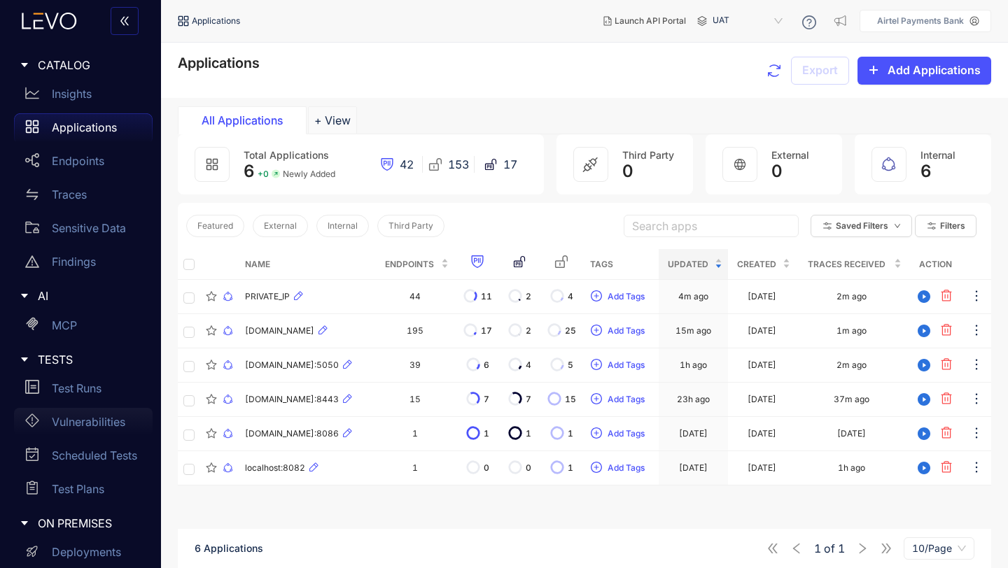
scroll to position [176, 0]
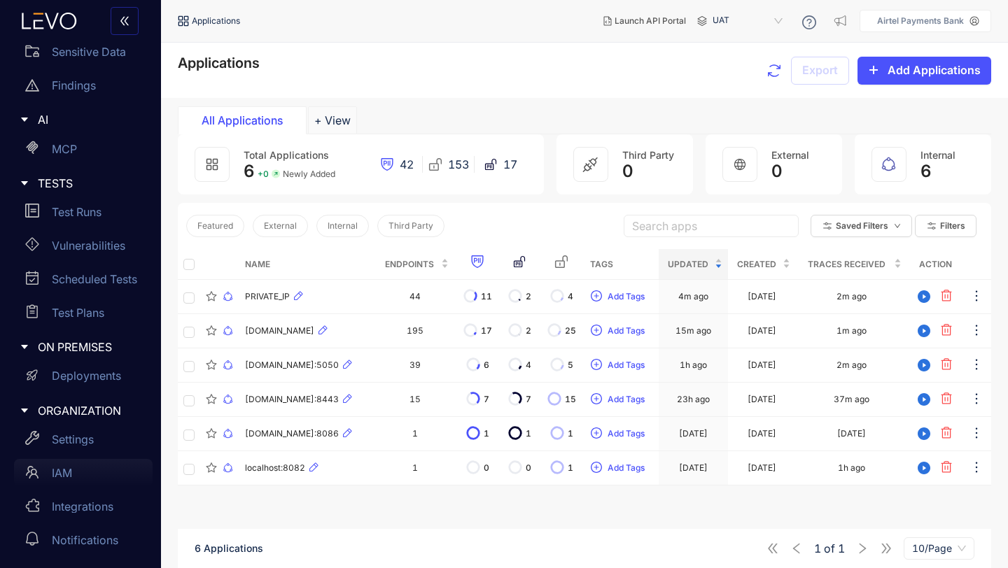
click at [71, 471] on p "IAM" at bounding box center [62, 473] width 20 height 13
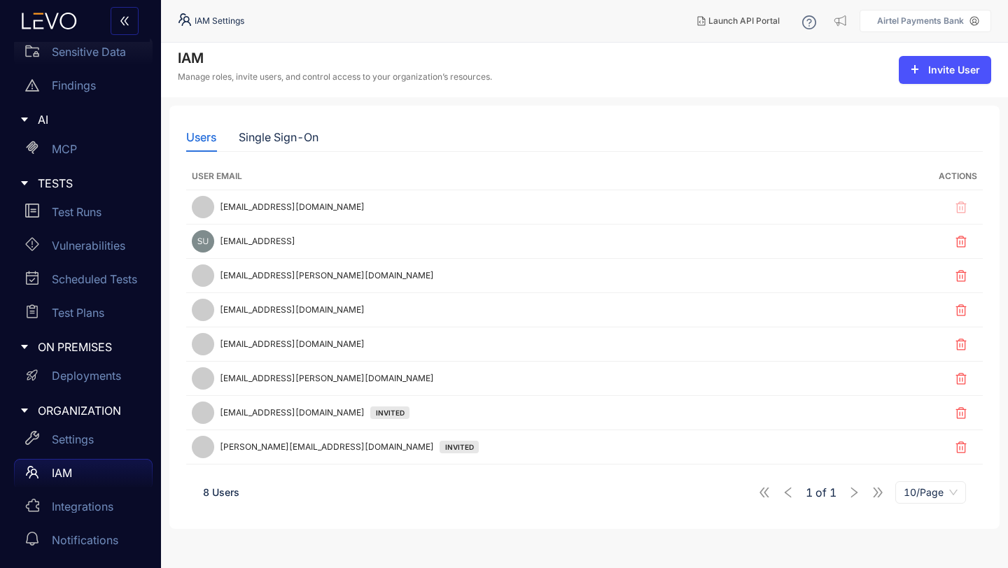
click at [85, 54] on p "Sensitive Data" at bounding box center [89, 51] width 74 height 13
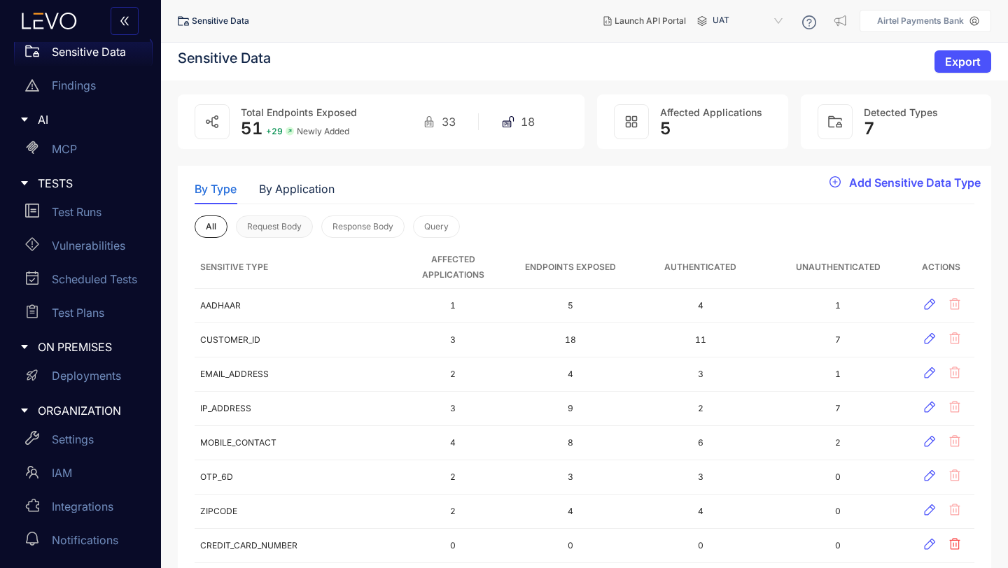
click at [286, 228] on span "Request Body" at bounding box center [274, 227] width 55 height 10
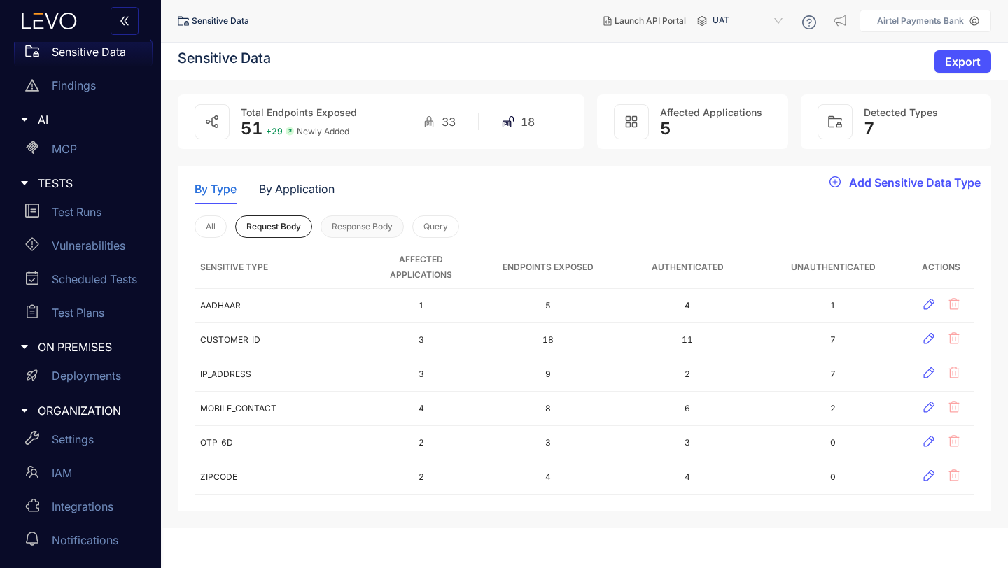
click at [355, 232] on button "Response Body" at bounding box center [362, 227] width 83 height 22
click at [448, 227] on span "Query" at bounding box center [435, 227] width 24 height 10
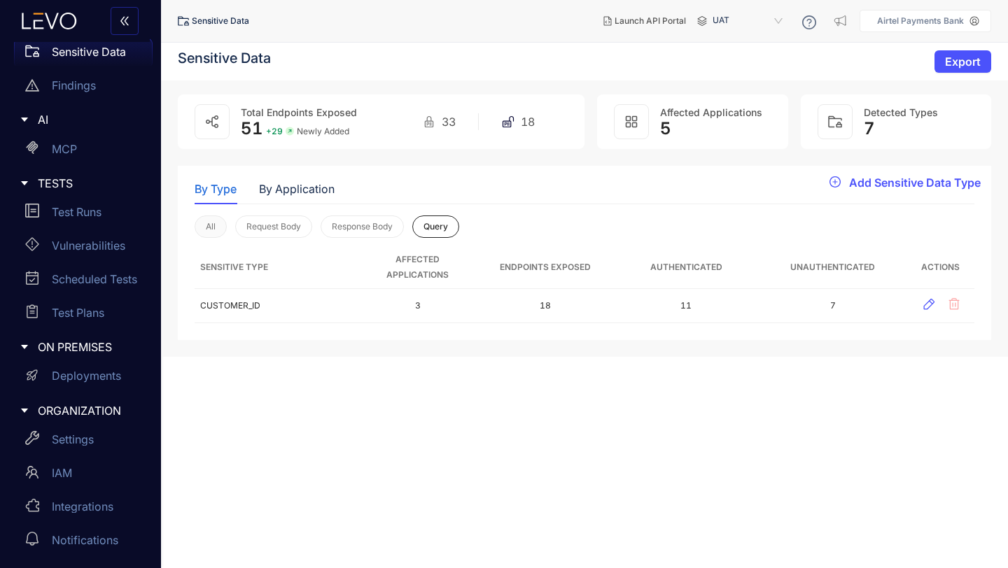
click at [214, 225] on span "All" at bounding box center [211, 227] width 10 height 10
